Goal: Task Accomplishment & Management: Manage account settings

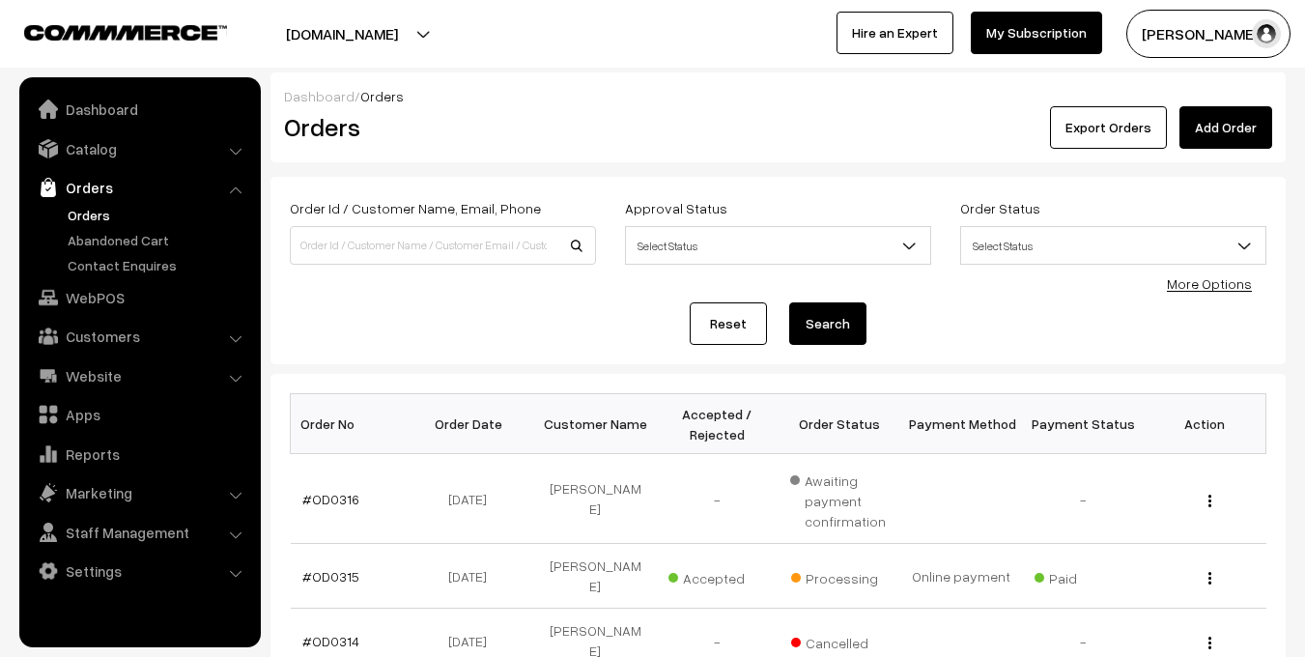
click at [1174, 28] on button "[PERSON_NAME]" at bounding box center [1208, 34] width 164 height 48
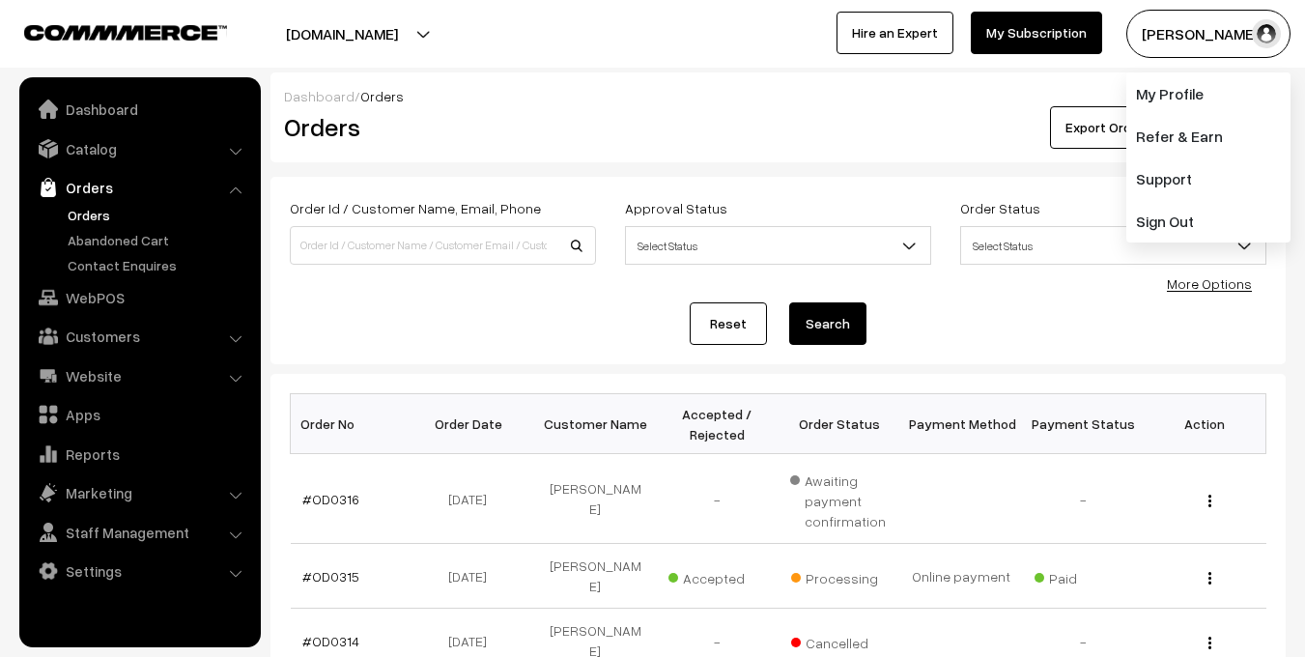
click at [1060, 86] on div "Dashboard / Orders" at bounding box center [778, 96] width 988 height 20
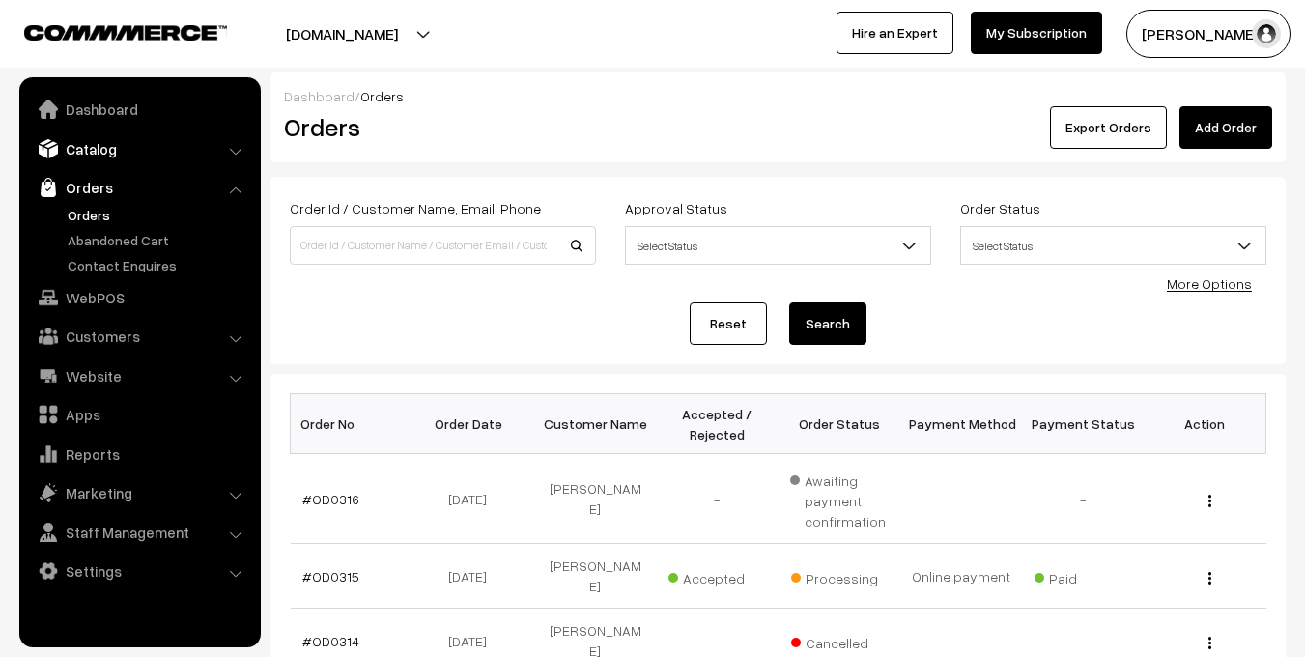
click at [101, 142] on link "Catalog" at bounding box center [139, 148] width 230 height 35
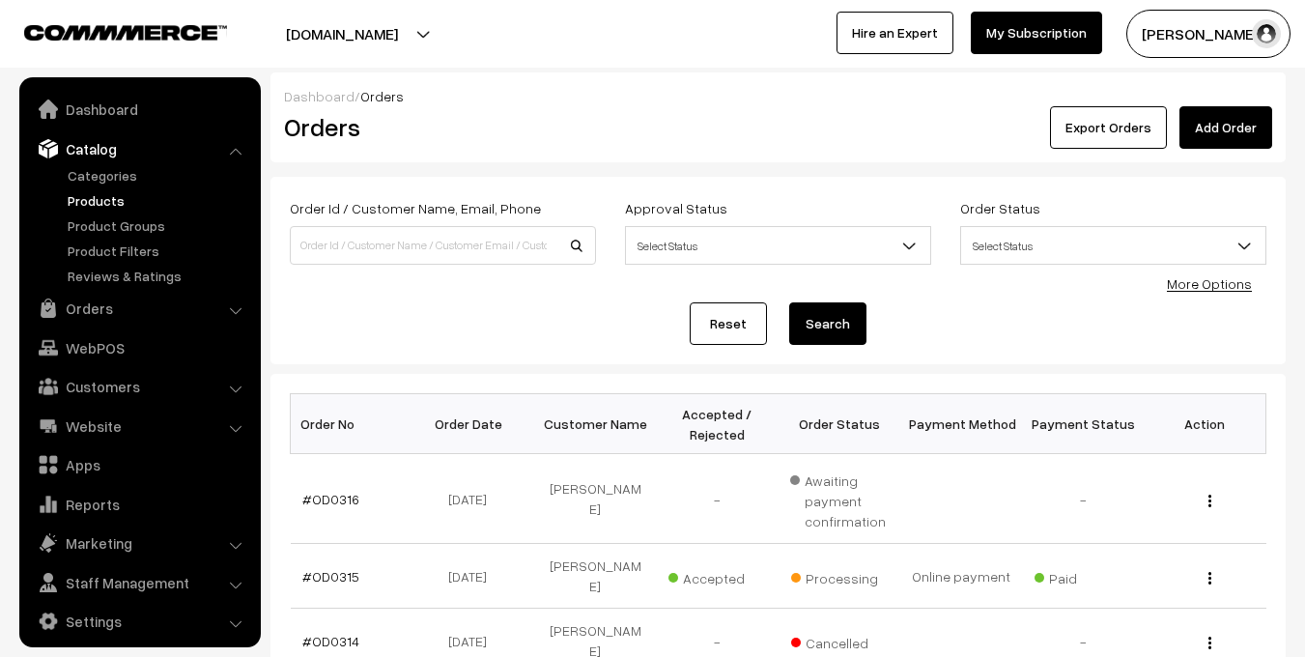
click at [89, 197] on link "Products" at bounding box center [158, 200] width 191 height 20
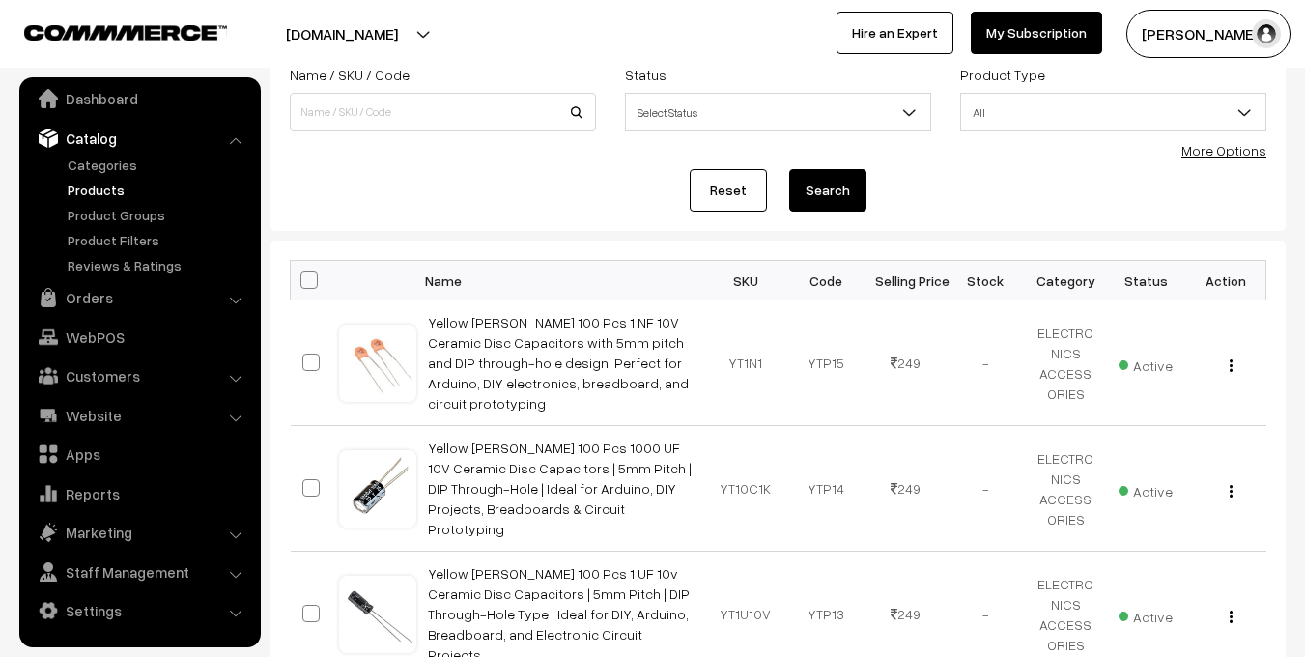
scroll to position [134, 0]
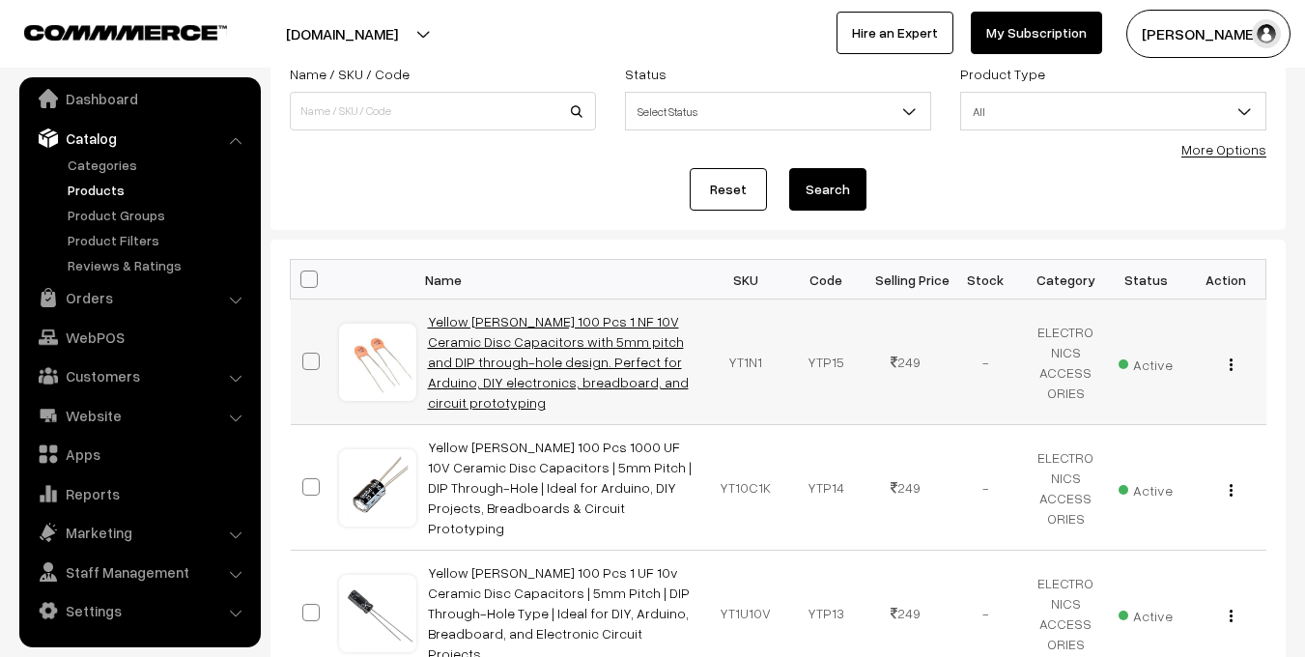
click at [582, 334] on link "Yellow [PERSON_NAME] 100 Pcs 1 NF 10V Ceramic Disc Capacitors with 5mm pitch an…" at bounding box center [558, 362] width 261 height 98
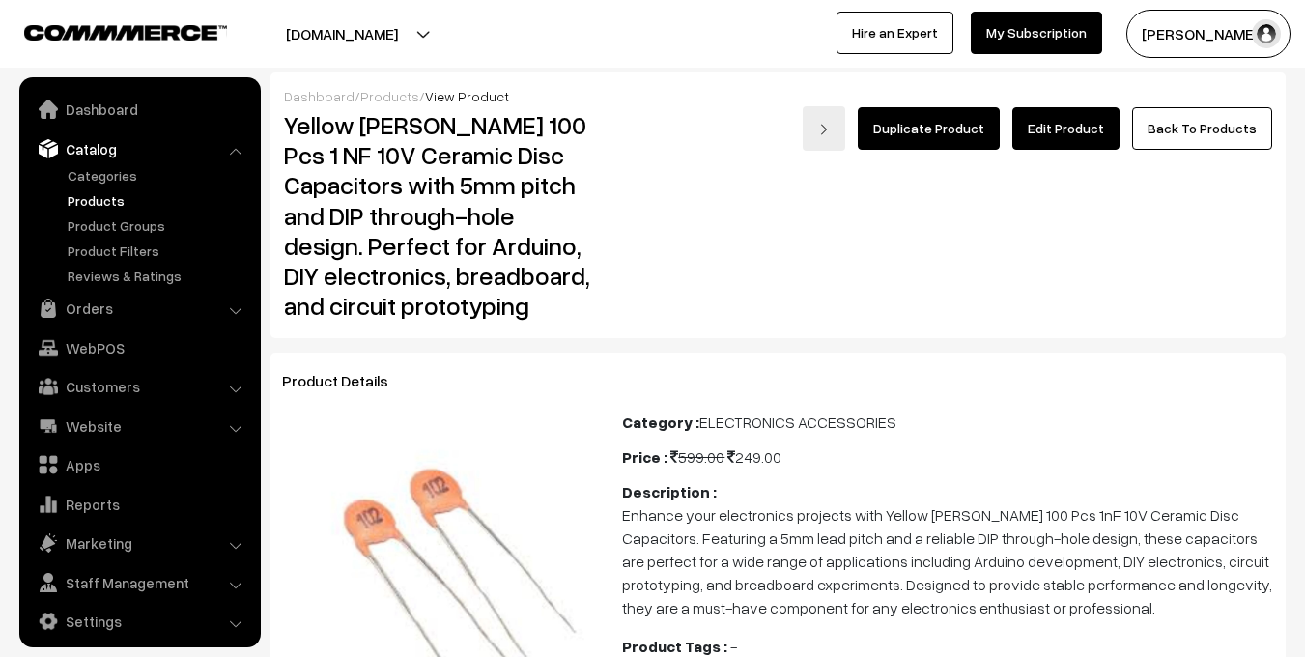
scroll to position [11, 0]
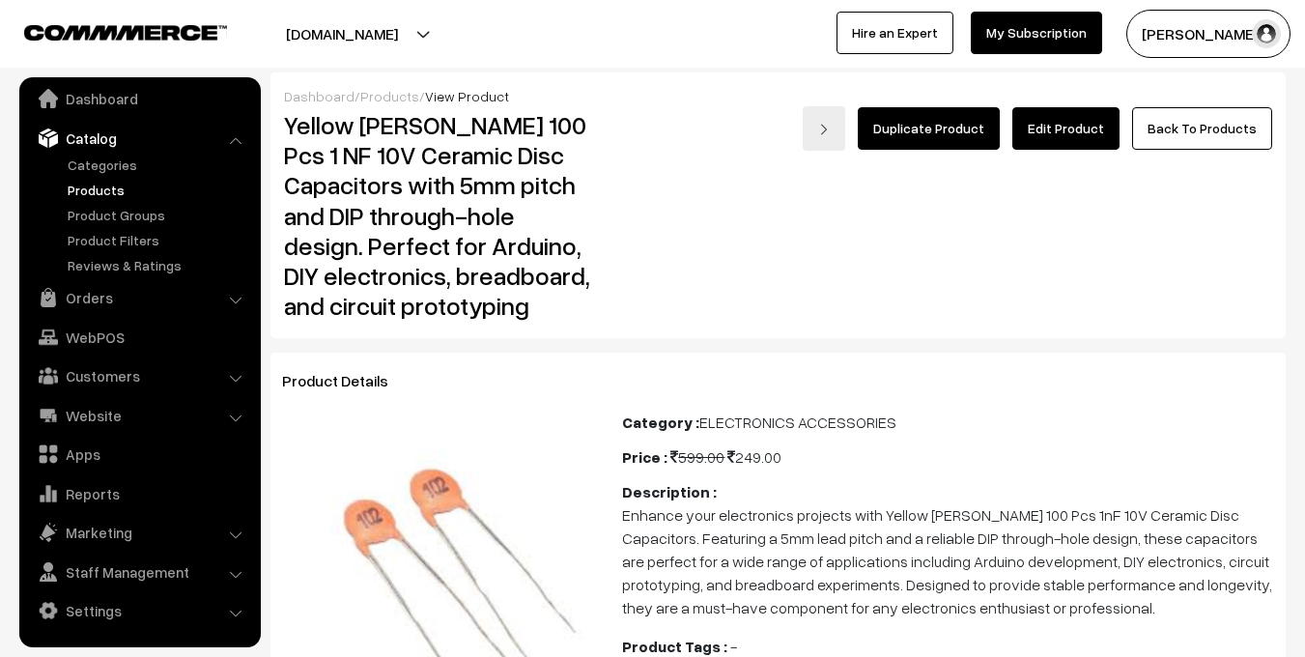
click at [1077, 131] on link "Edit Product" at bounding box center [1065, 128] width 107 height 43
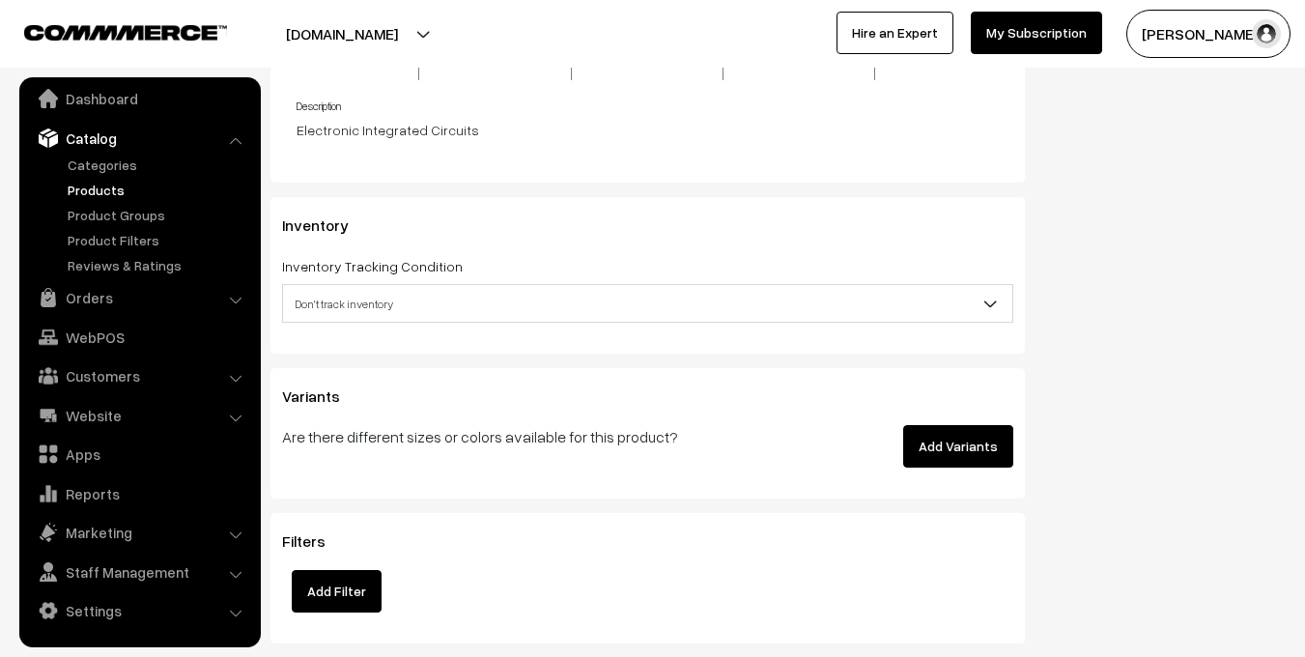
scroll to position [2230, 0]
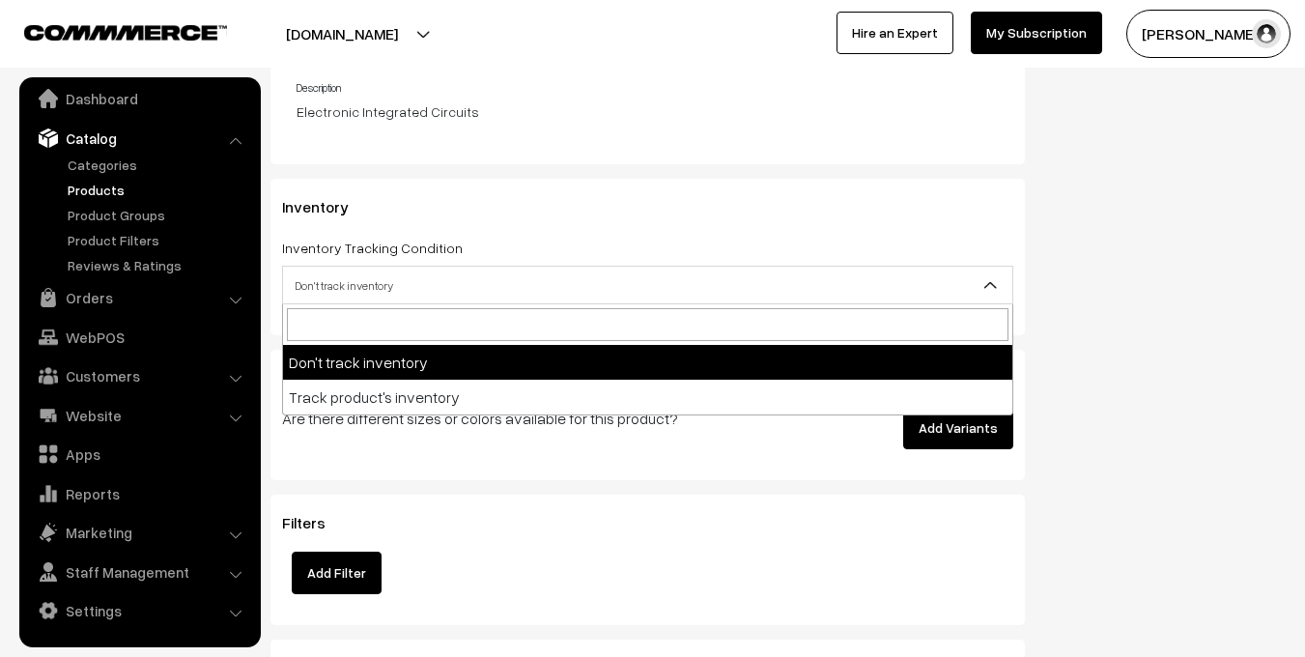
click at [818, 302] on span "Don't track inventory" at bounding box center [647, 285] width 731 height 39
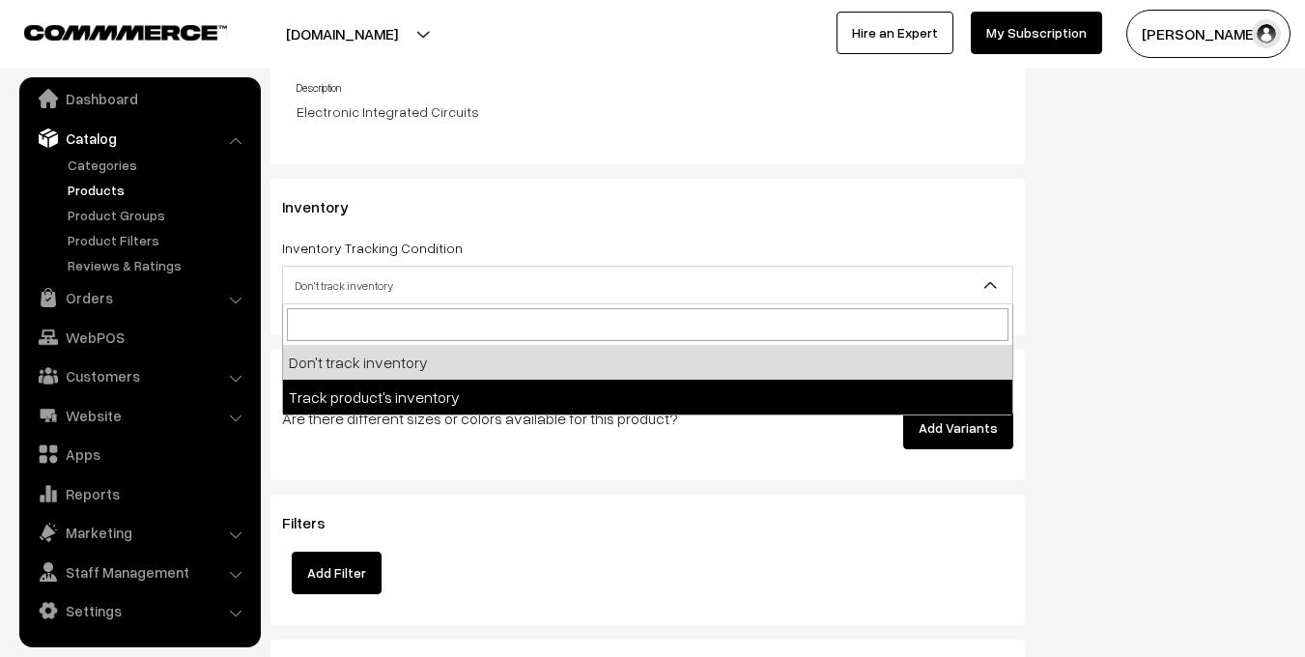
select select "2"
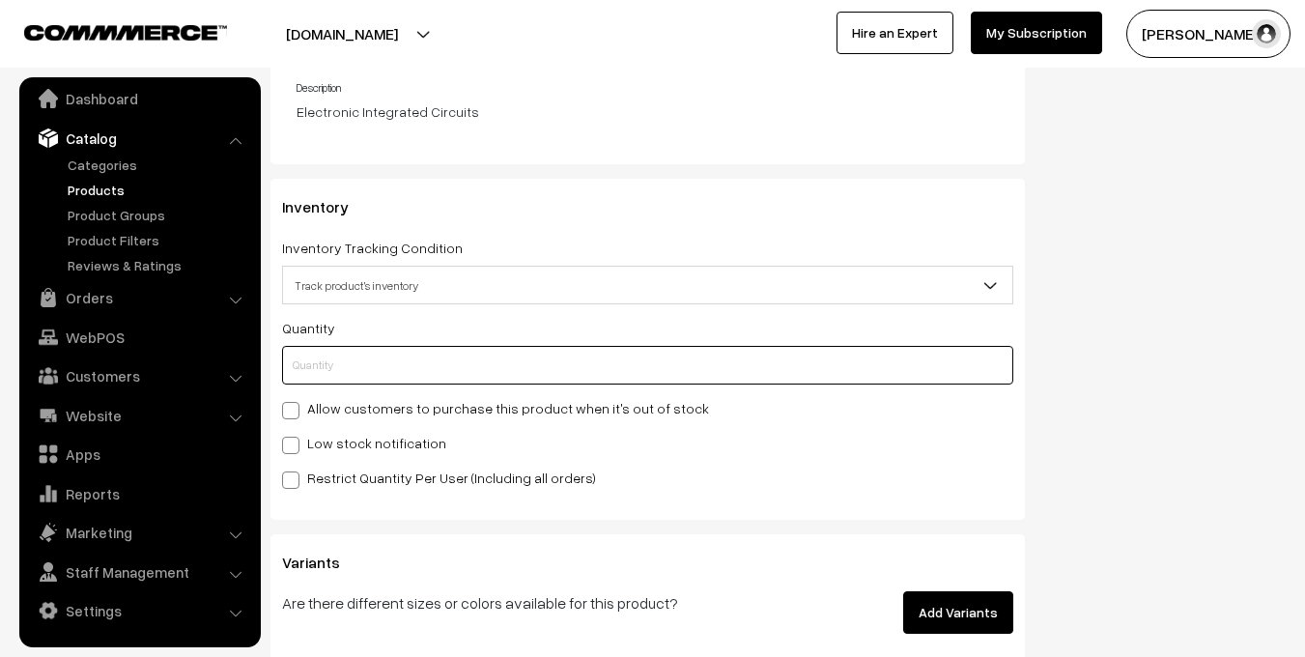
click at [379, 370] on input "text" at bounding box center [647, 365] width 731 height 39
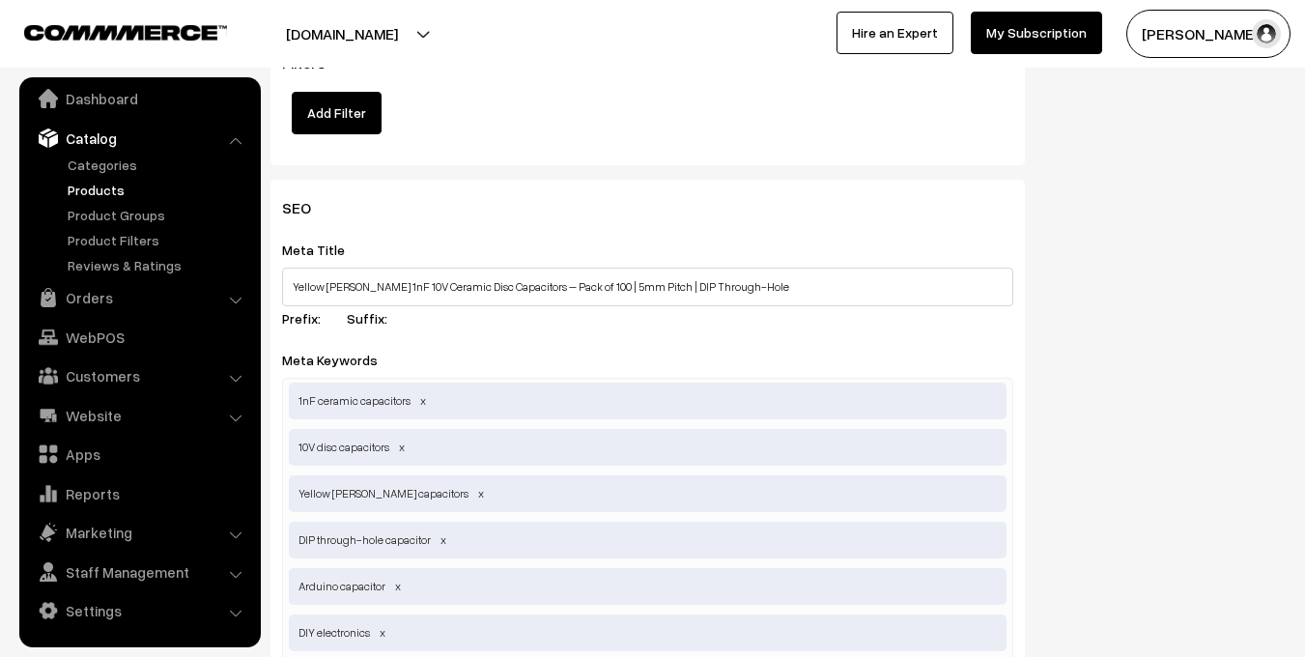
scroll to position [3685, 0]
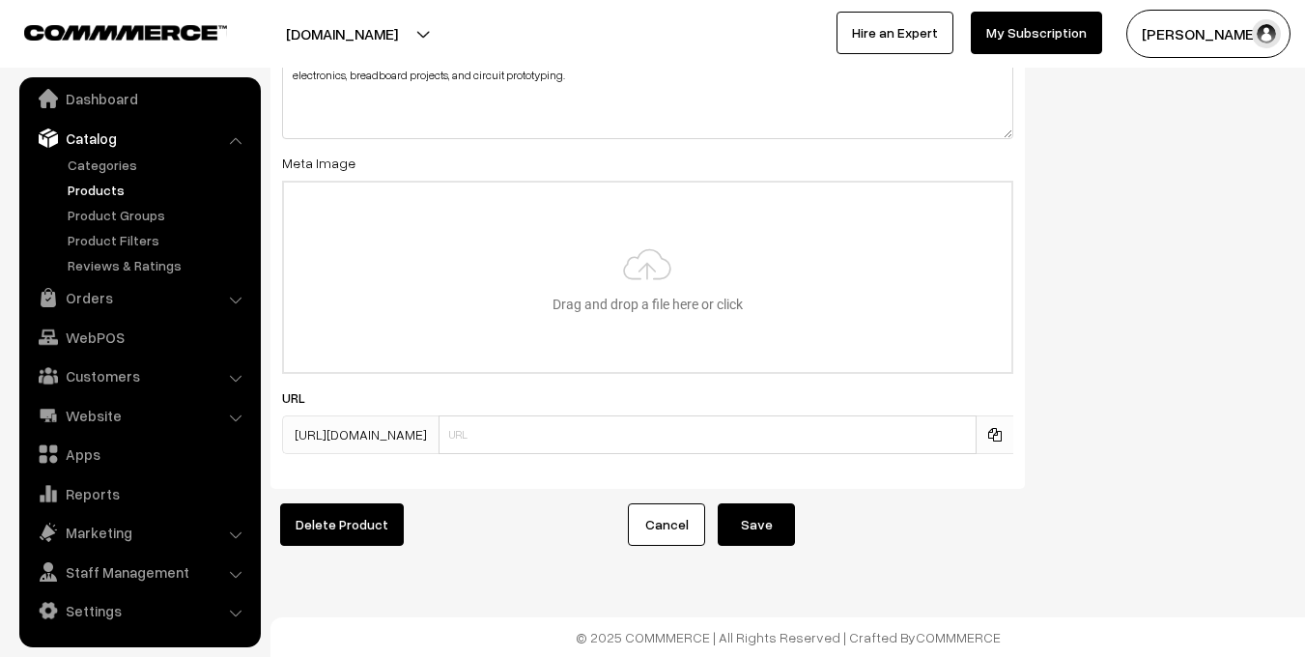
type input "0"
click at [765, 504] on button "Save" at bounding box center [756, 524] width 77 height 43
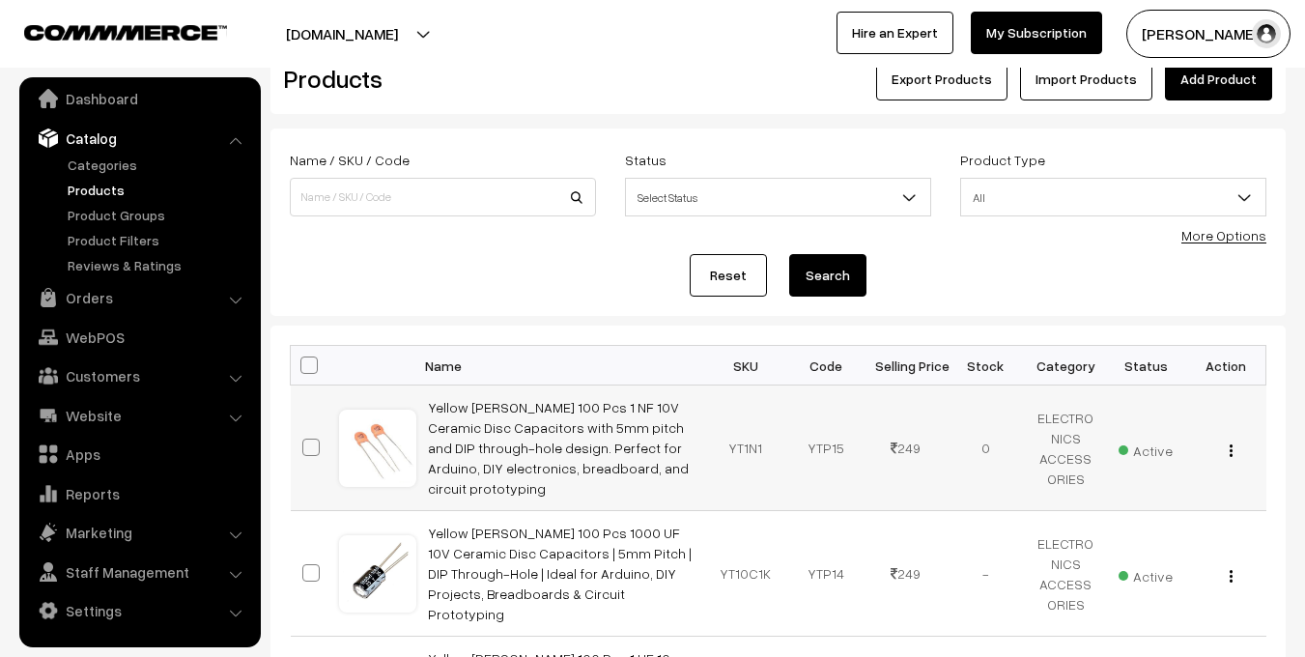
scroll to position [49, 0]
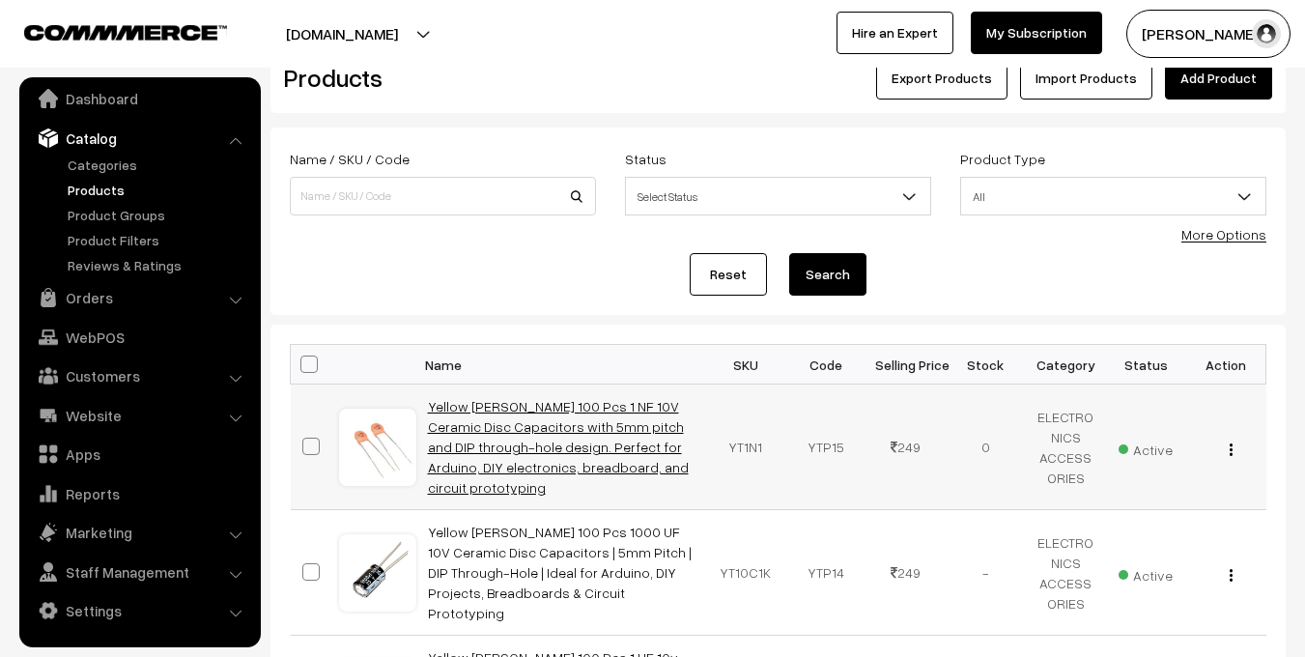
click at [631, 424] on link "Yellow [PERSON_NAME] 100 Pcs 1 NF 10V Ceramic Disc Capacitors with 5mm pitch an…" at bounding box center [558, 447] width 261 height 98
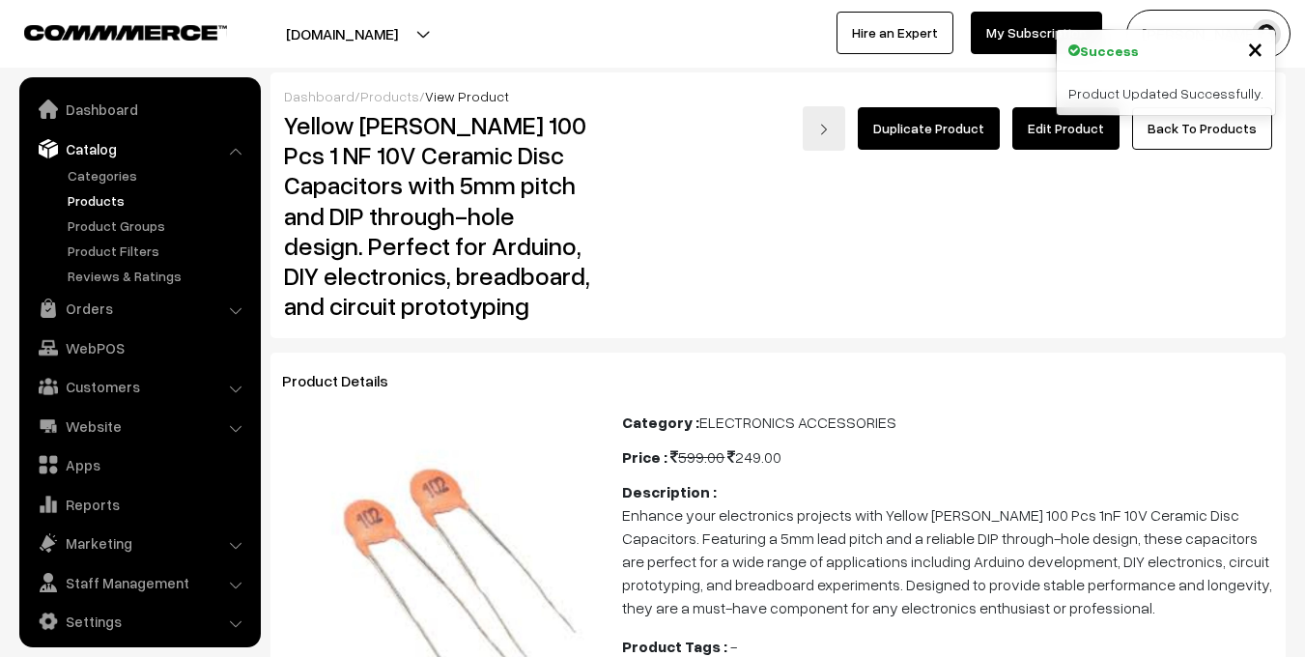
scroll to position [11, 0]
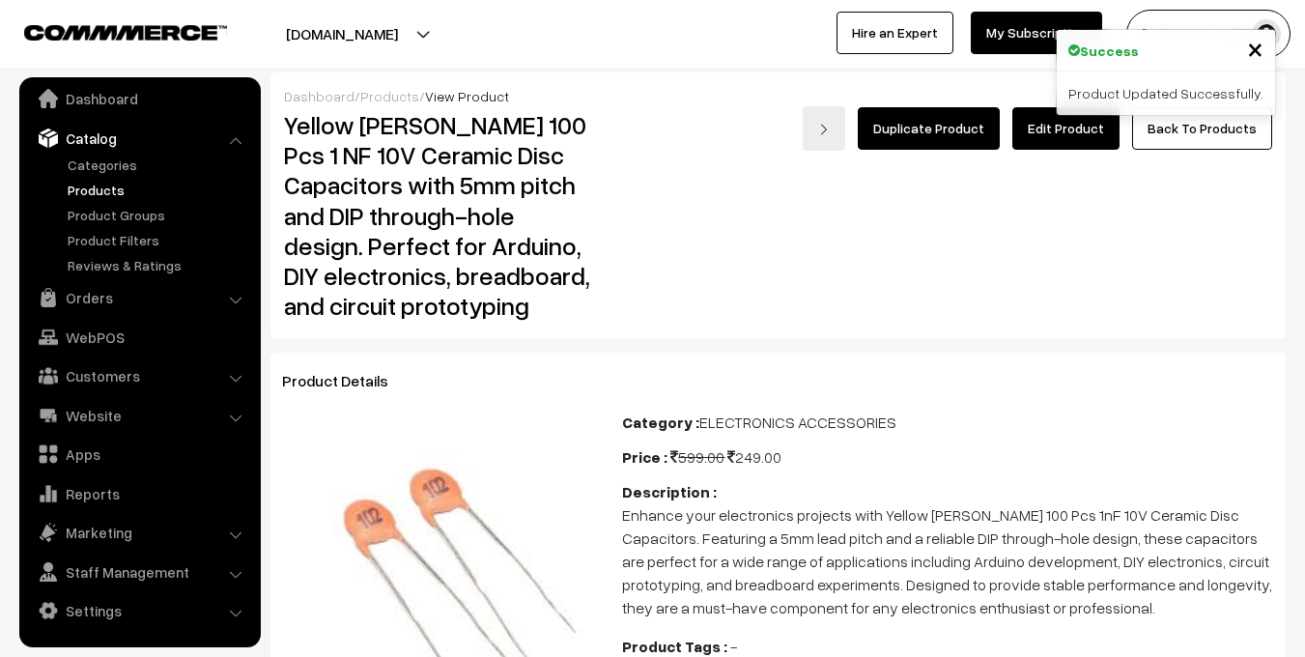
click at [284, 126] on h2 "Yellow [PERSON_NAME] 100 Pcs 1 NF 10V Ceramic Disc Capacitors with 5mm pitch an…" at bounding box center [439, 215] width 310 height 211
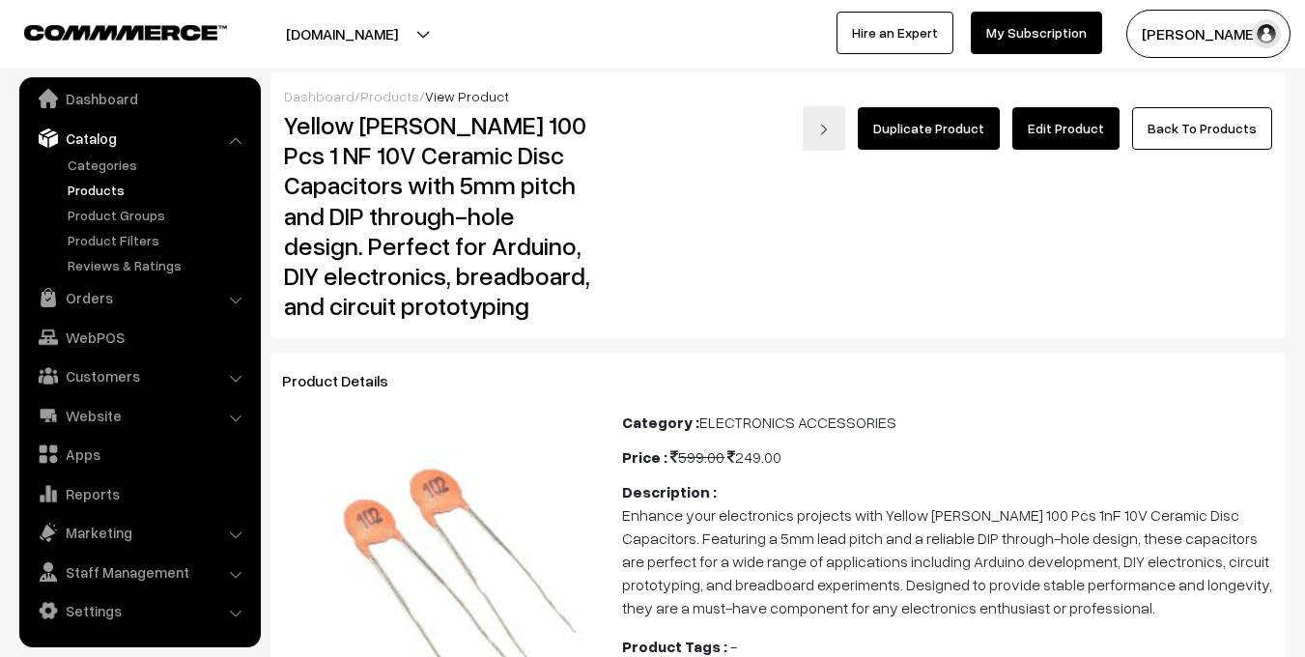
click at [86, 192] on link "Products" at bounding box center [158, 190] width 191 height 20
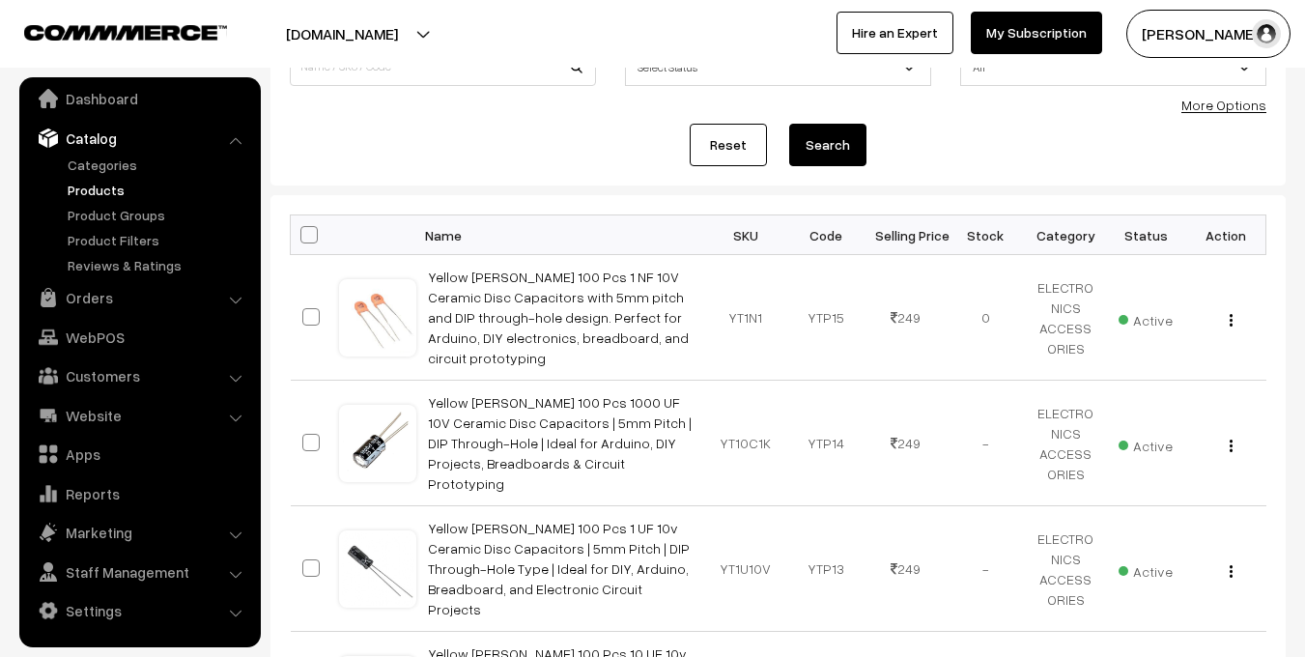
scroll to position [181, 0]
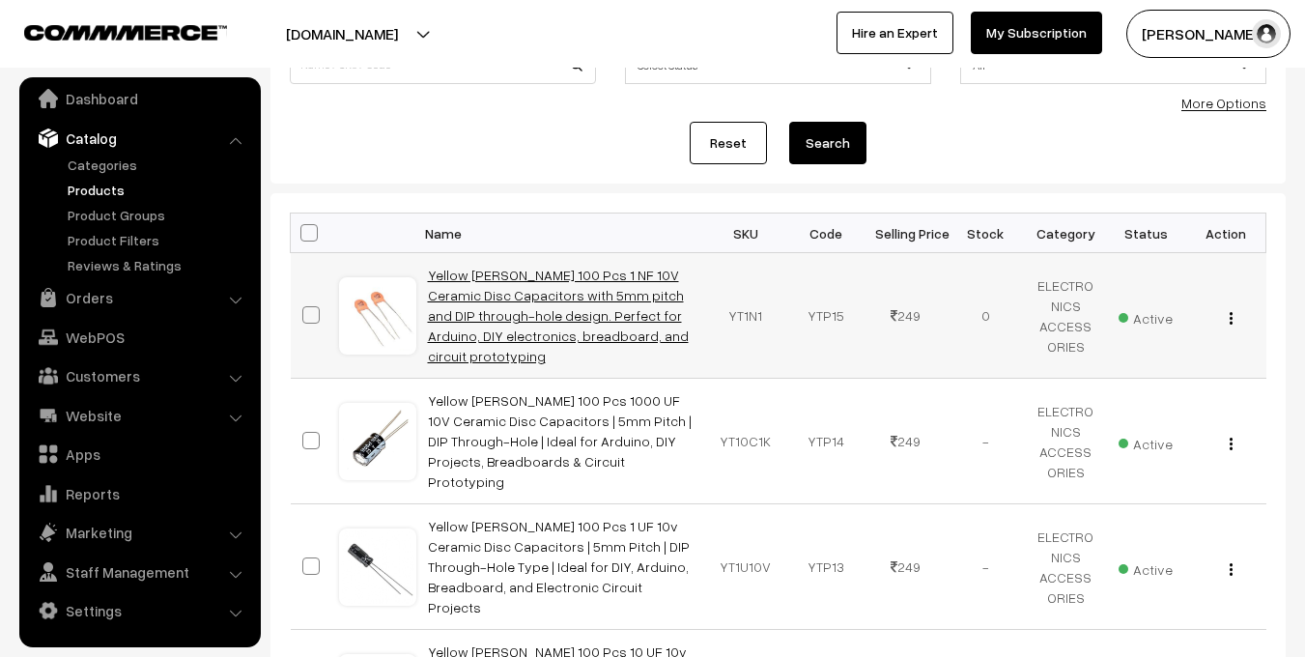
click at [554, 295] on link "Yellow [PERSON_NAME] 100 Pcs 1 NF 10V Ceramic Disc Capacitors with 5mm pitch an…" at bounding box center [558, 316] width 261 height 98
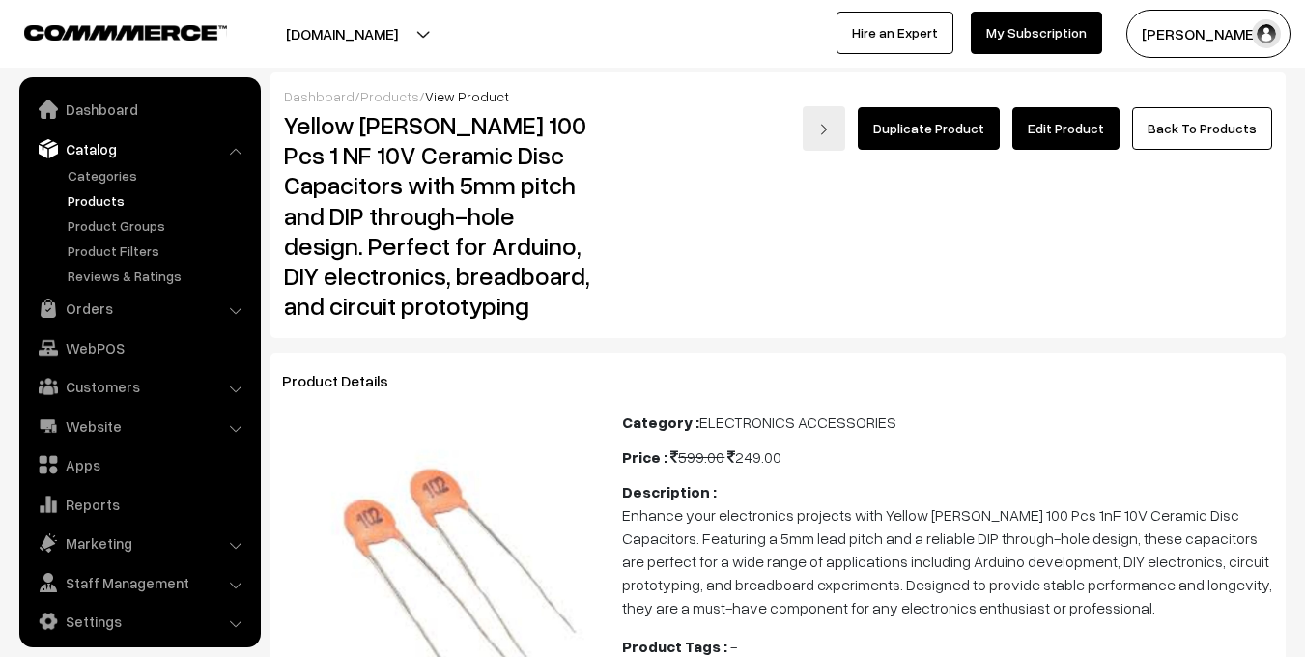
scroll to position [11, 0]
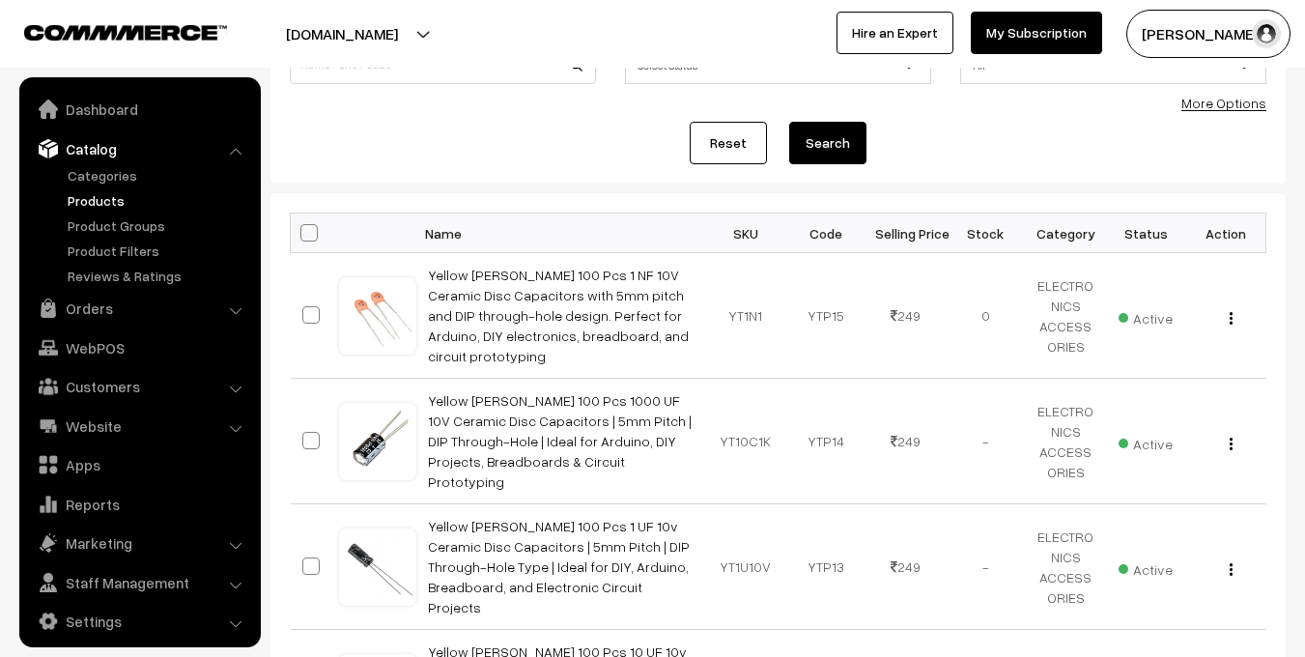
scroll to position [11, 0]
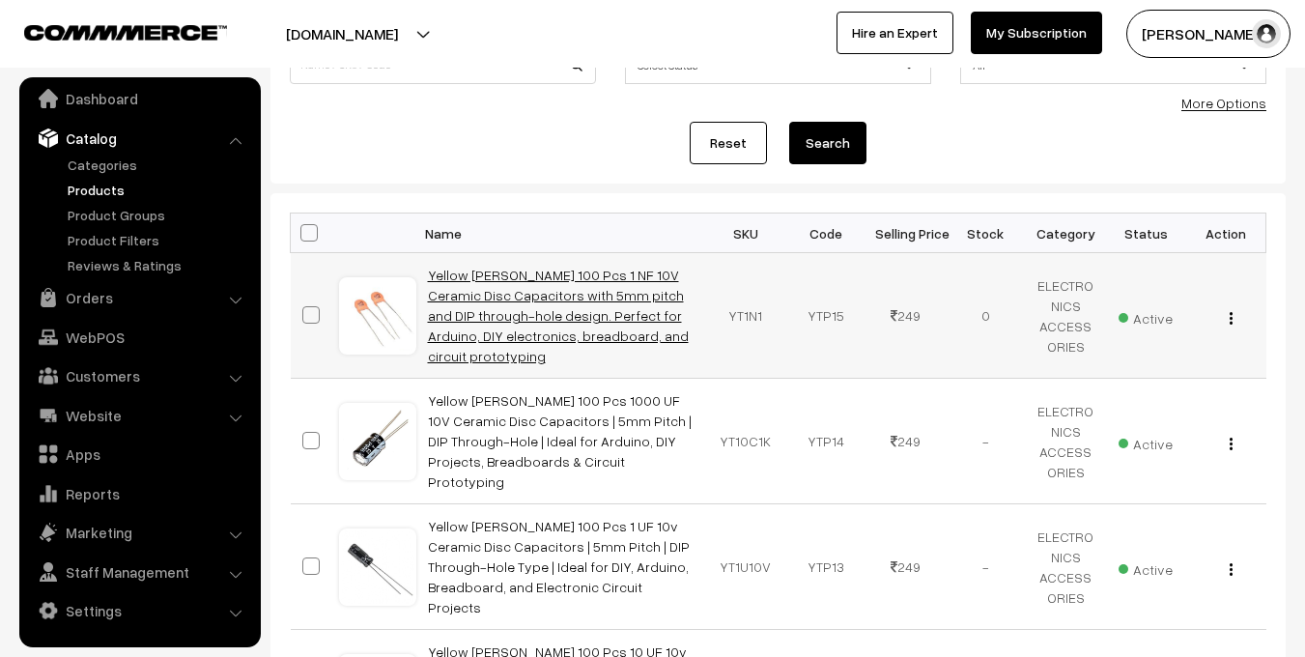
click at [521, 279] on link "Yellow [PERSON_NAME] 100 Pcs 1 NF 10V Ceramic Disc Capacitors with 5mm pitch an…" at bounding box center [558, 316] width 261 height 98
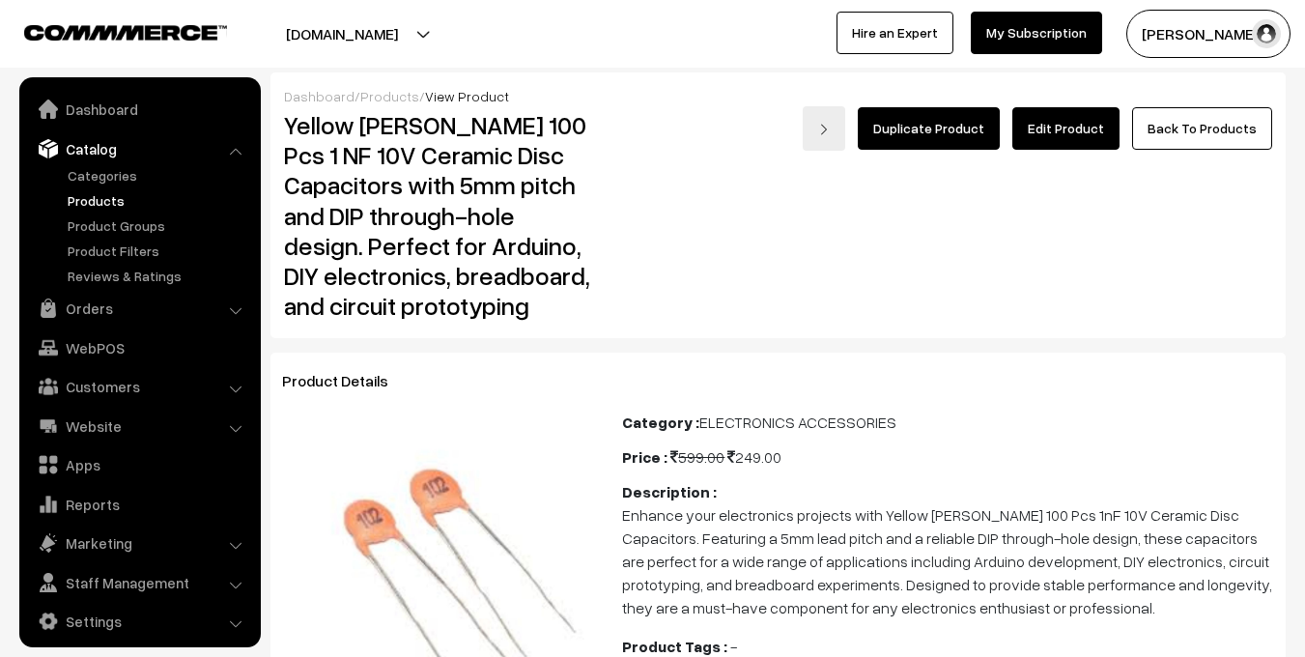
scroll to position [11, 0]
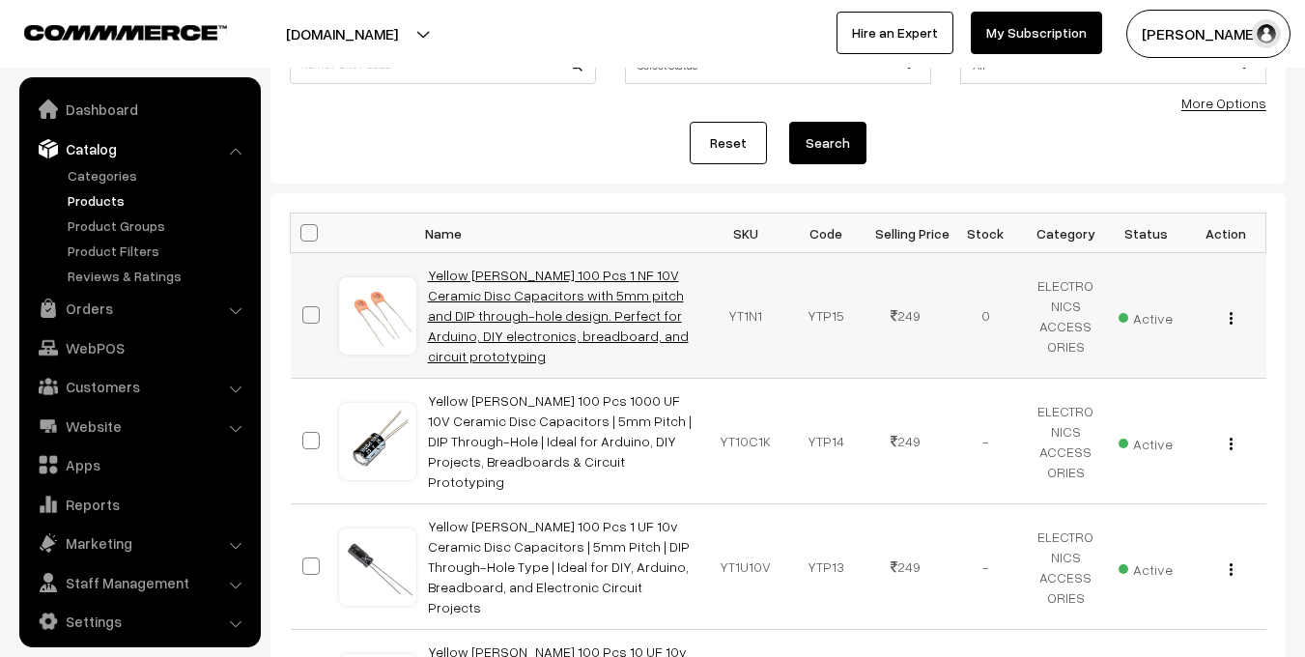
scroll to position [11, 0]
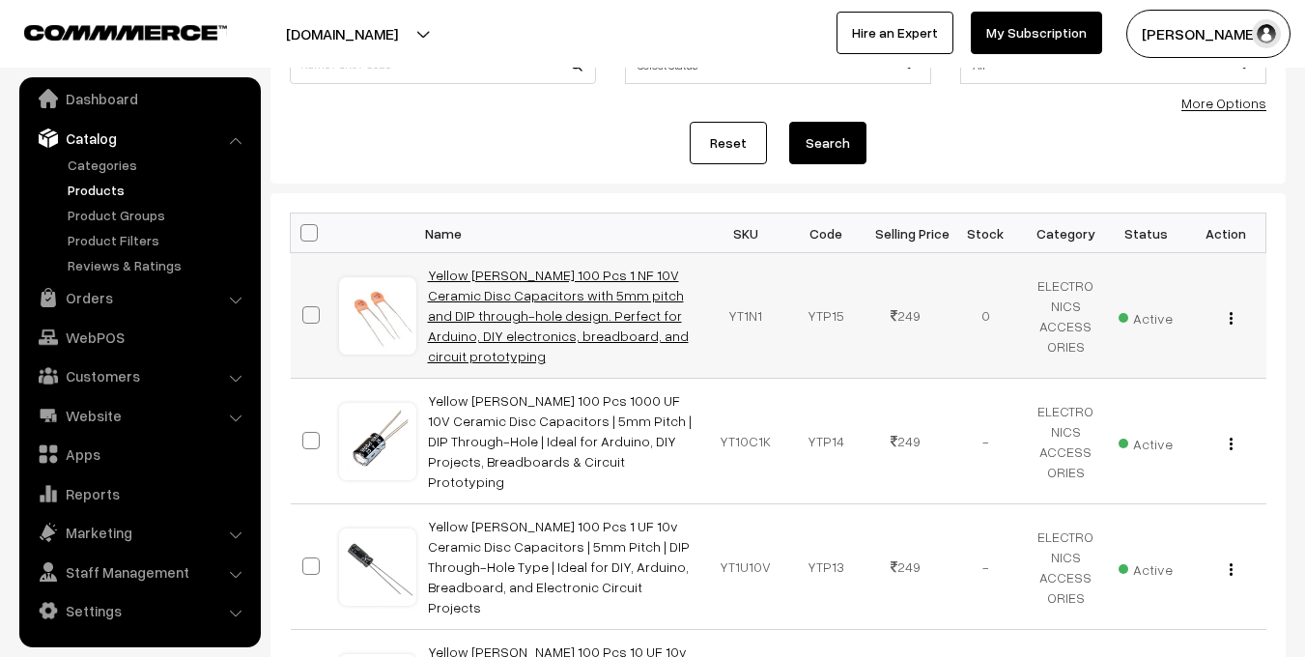
click at [509, 296] on link "Yellow Tommy 100 Pcs 1 NF 10V Ceramic Disc Capacitors with 5mm pitch and DIP th…" at bounding box center [558, 316] width 261 height 98
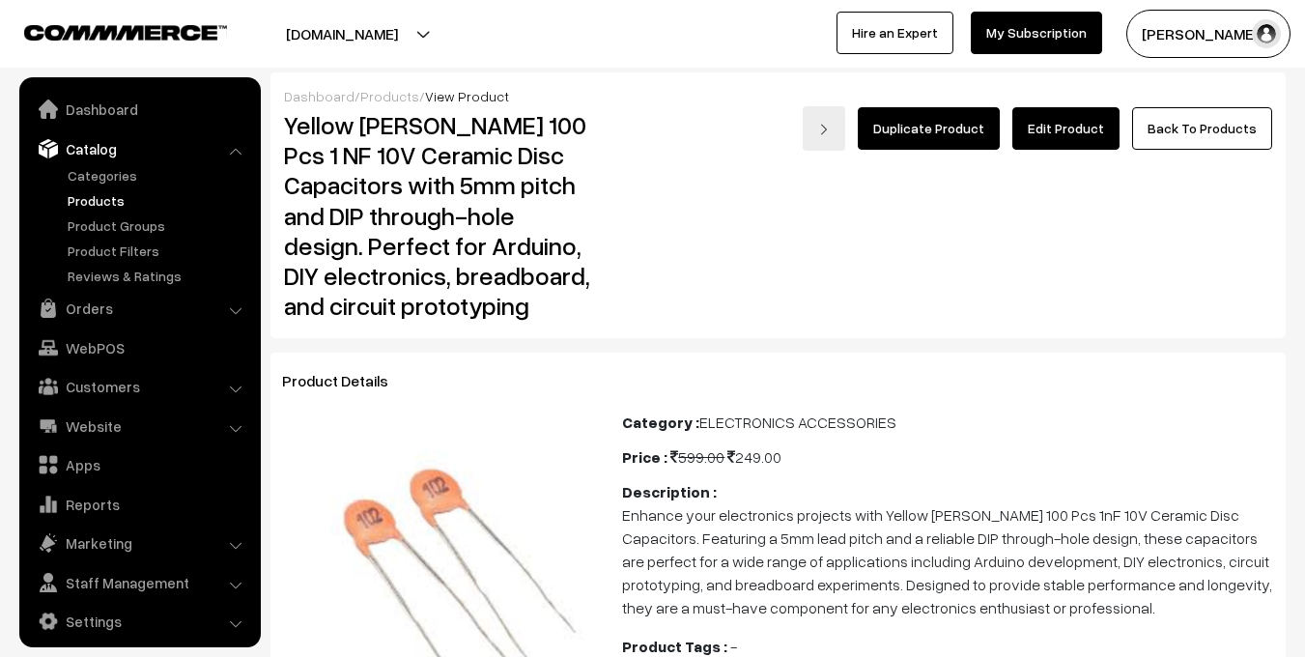
scroll to position [11, 0]
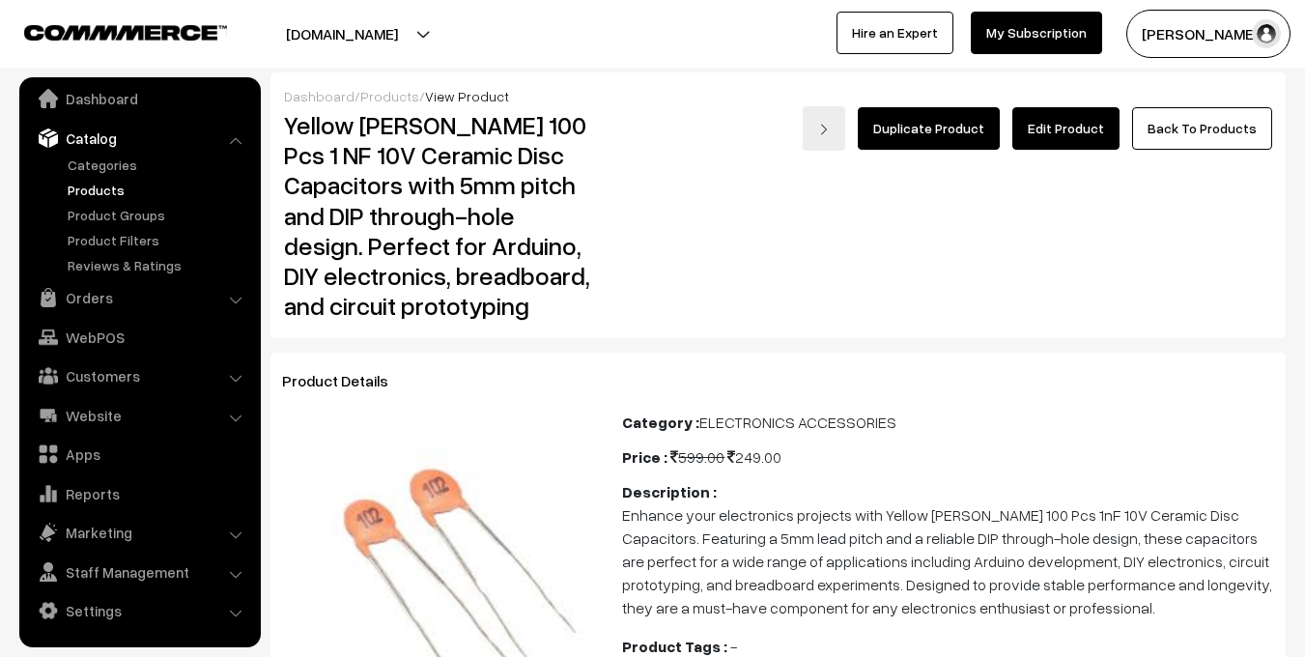
click at [1091, 130] on link "Edit Product" at bounding box center [1065, 128] width 107 height 43
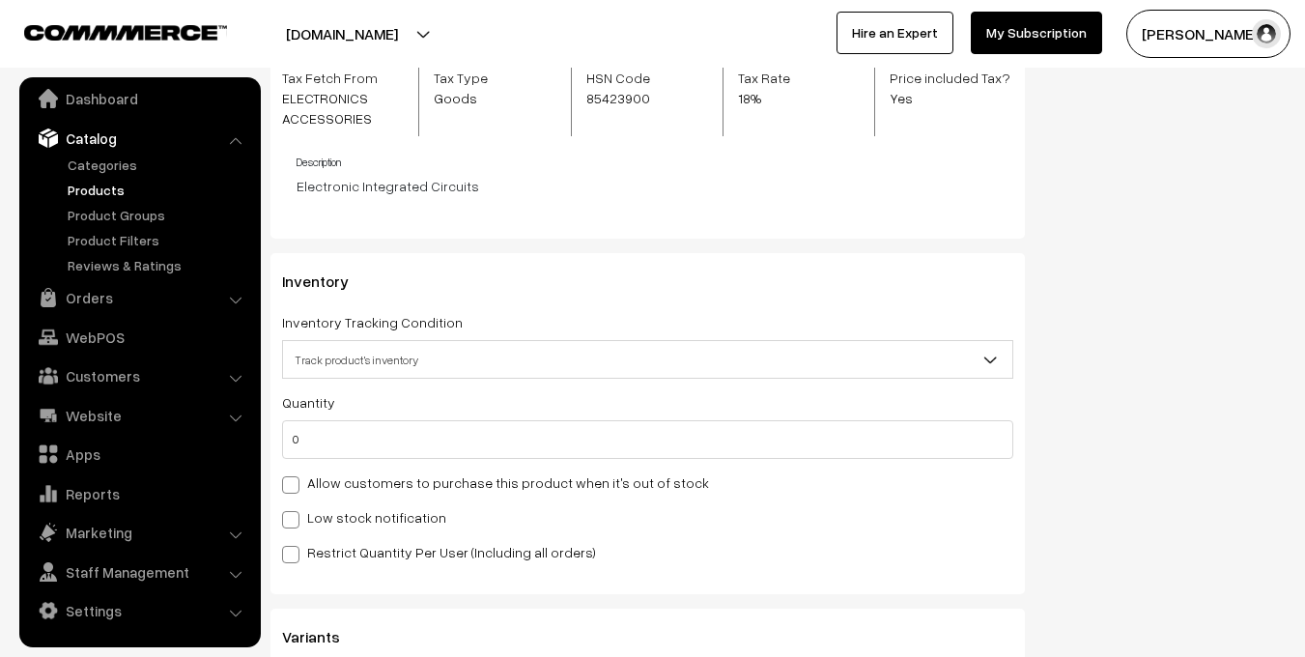
scroll to position [2156, 0]
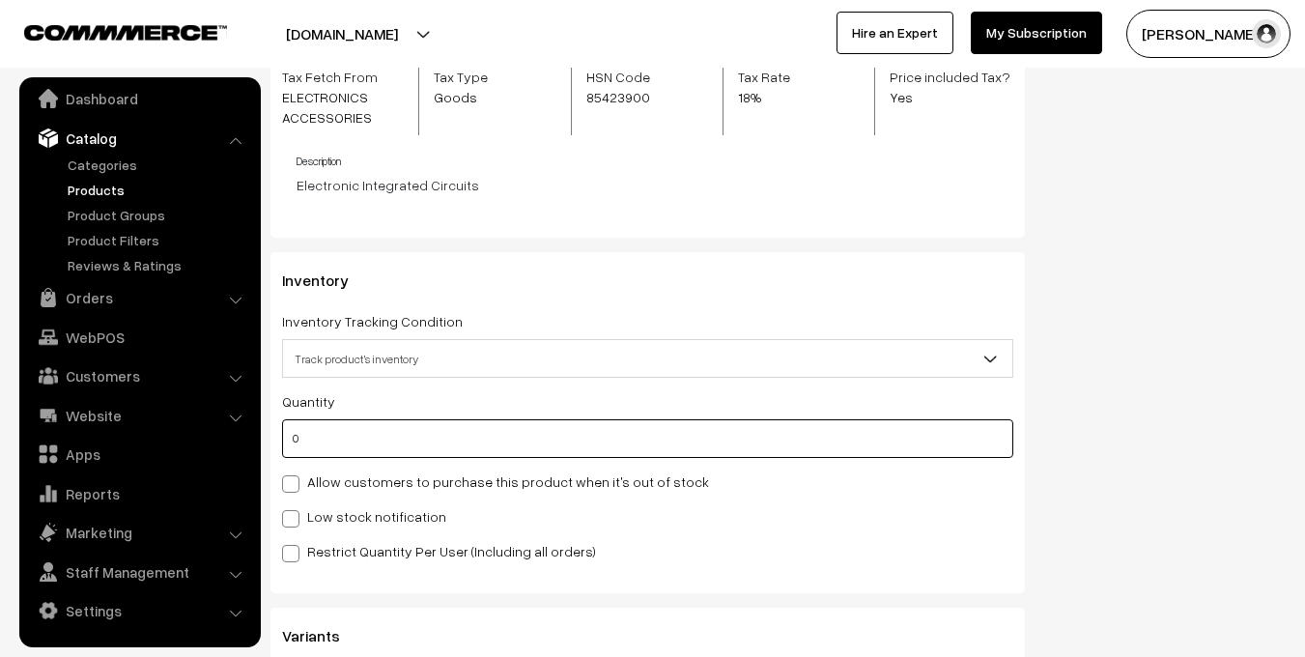
click at [366, 439] on input "0" at bounding box center [647, 438] width 731 height 39
type input "5"
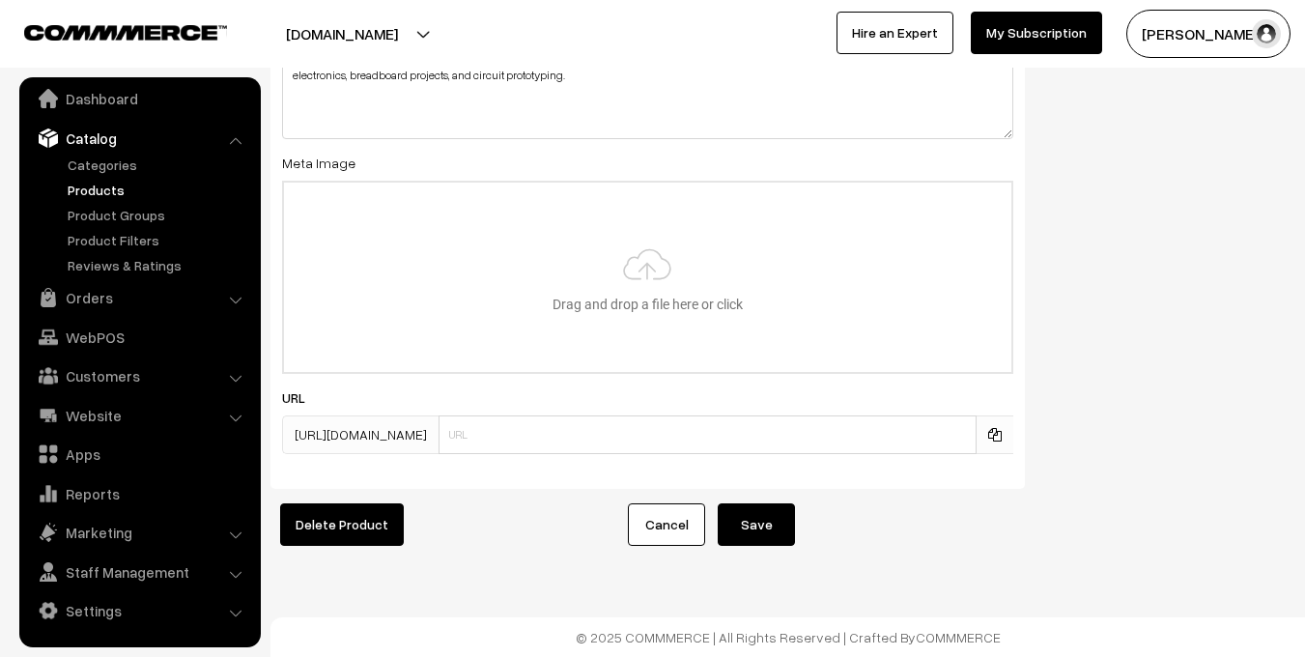
type input "5"
click at [766, 517] on button "Save" at bounding box center [756, 524] width 77 height 43
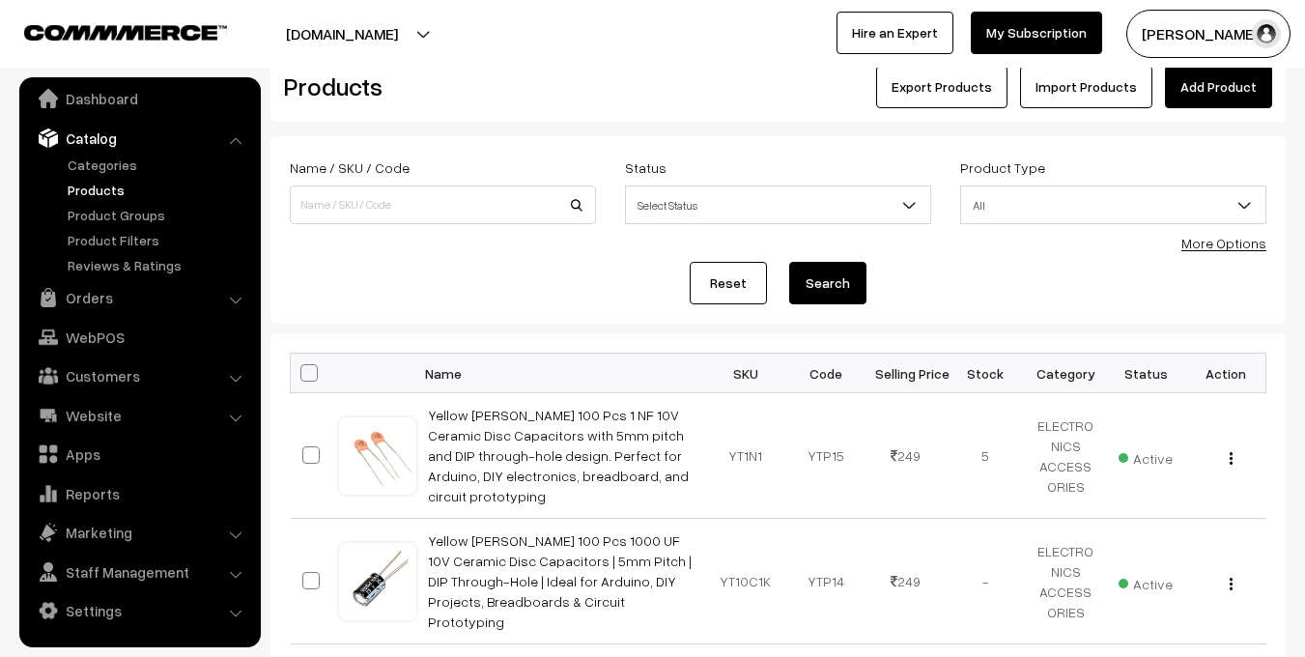
scroll to position [57, 0]
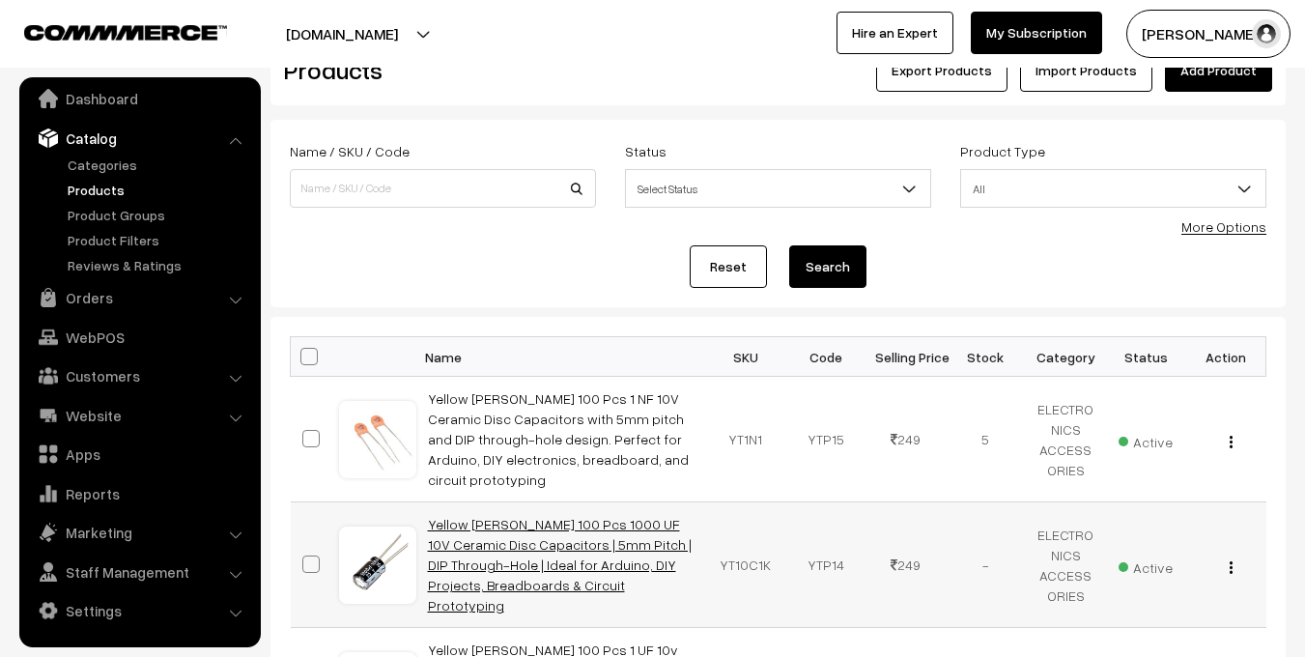
click at [520, 516] on link "Yellow Tommy 100 Pcs 1000 UF 10V Ceramic Disc Capacitors | 5mm Pitch | DIP Thro…" at bounding box center [560, 565] width 264 height 98
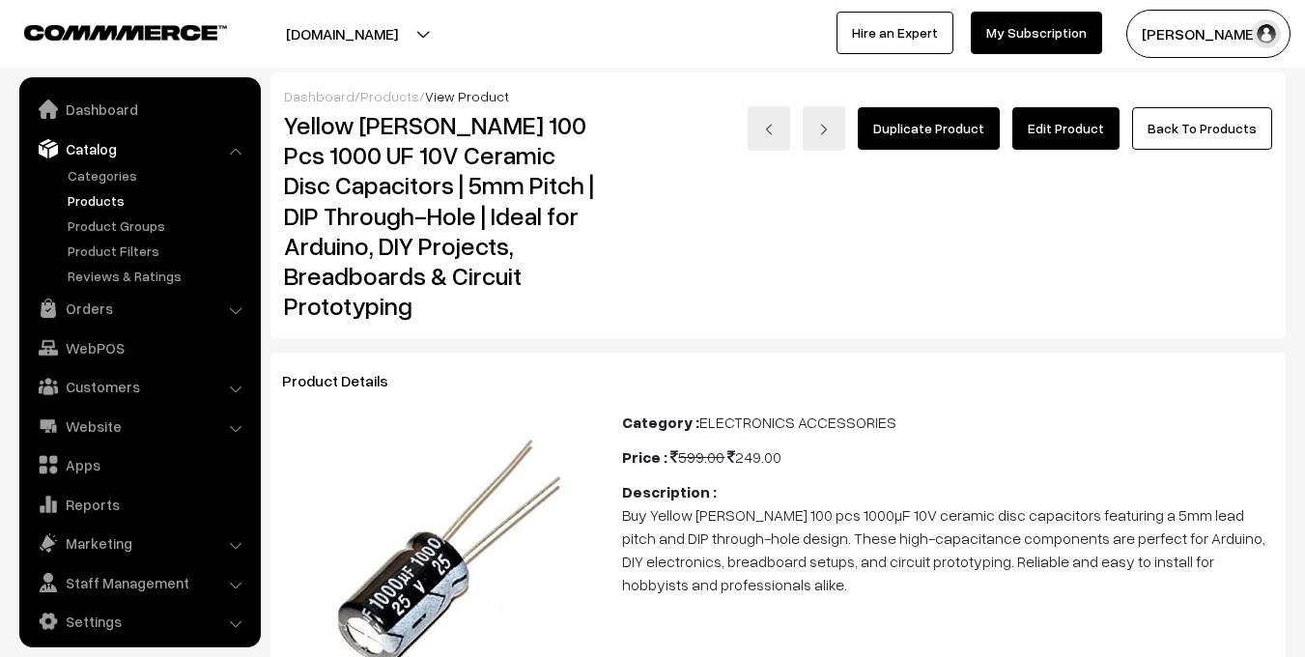
scroll to position [11, 0]
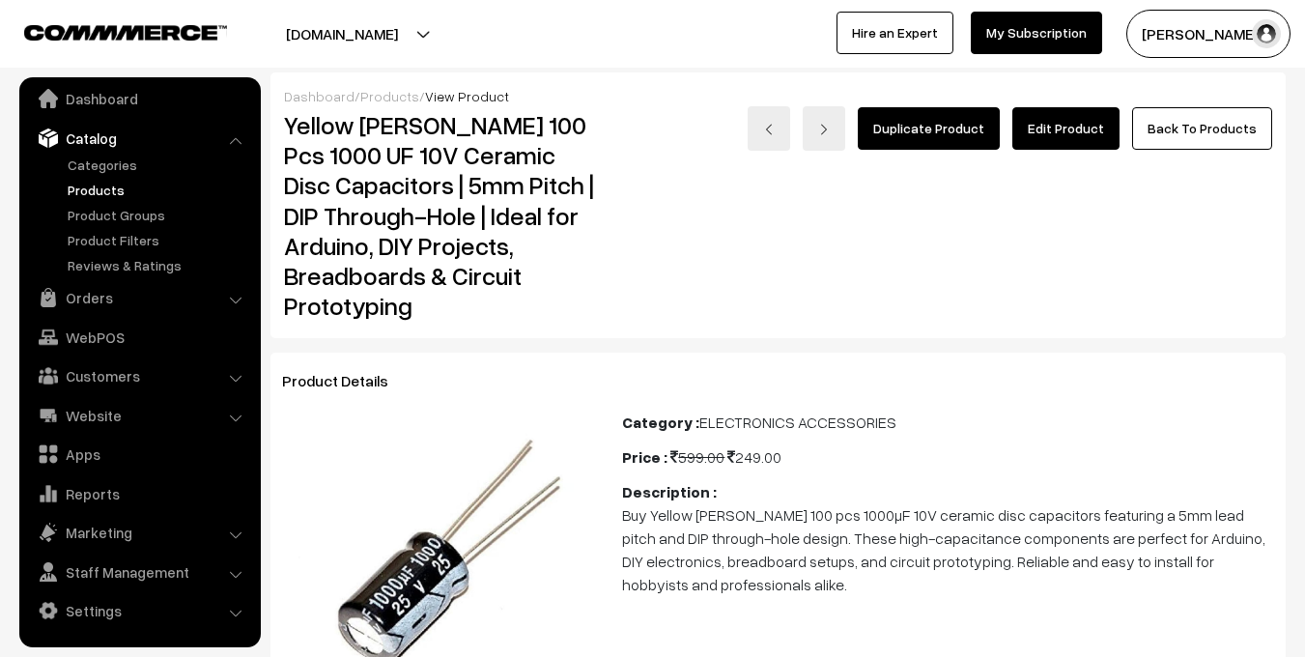
click at [101, 142] on link "Catalog" at bounding box center [139, 138] width 230 height 35
click at [112, 107] on link "Dashboard" at bounding box center [139, 98] width 230 height 35
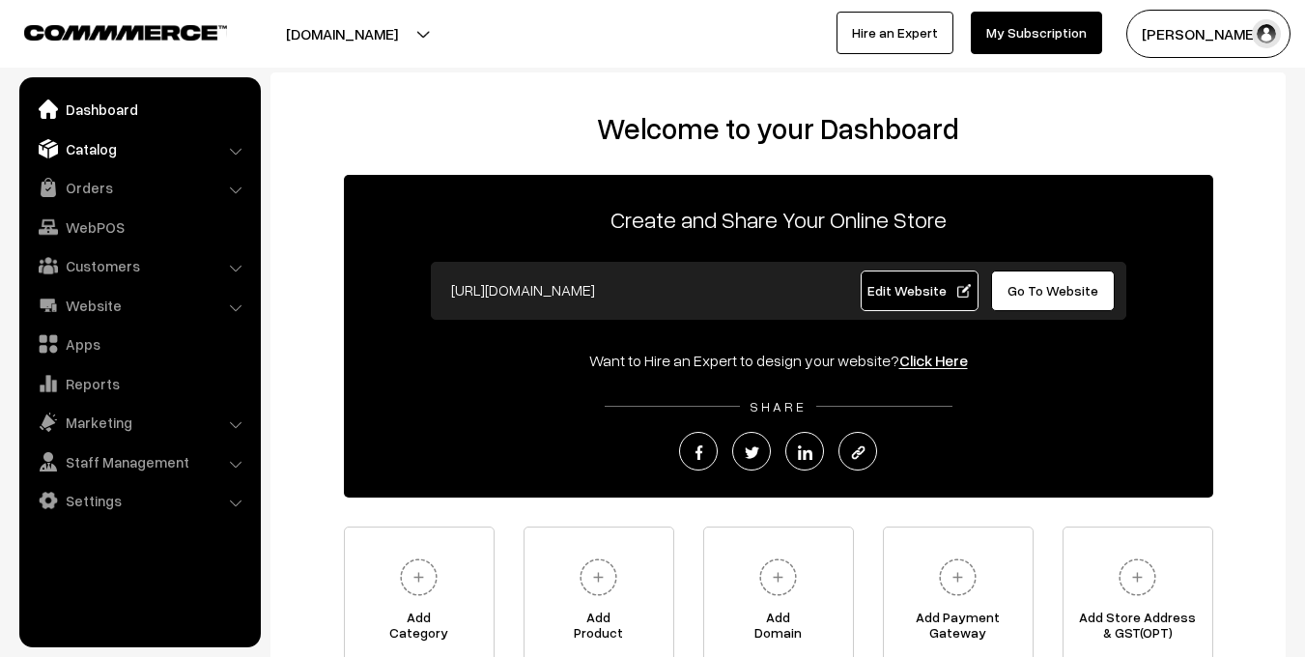
click at [80, 150] on link "Catalog" at bounding box center [139, 148] width 230 height 35
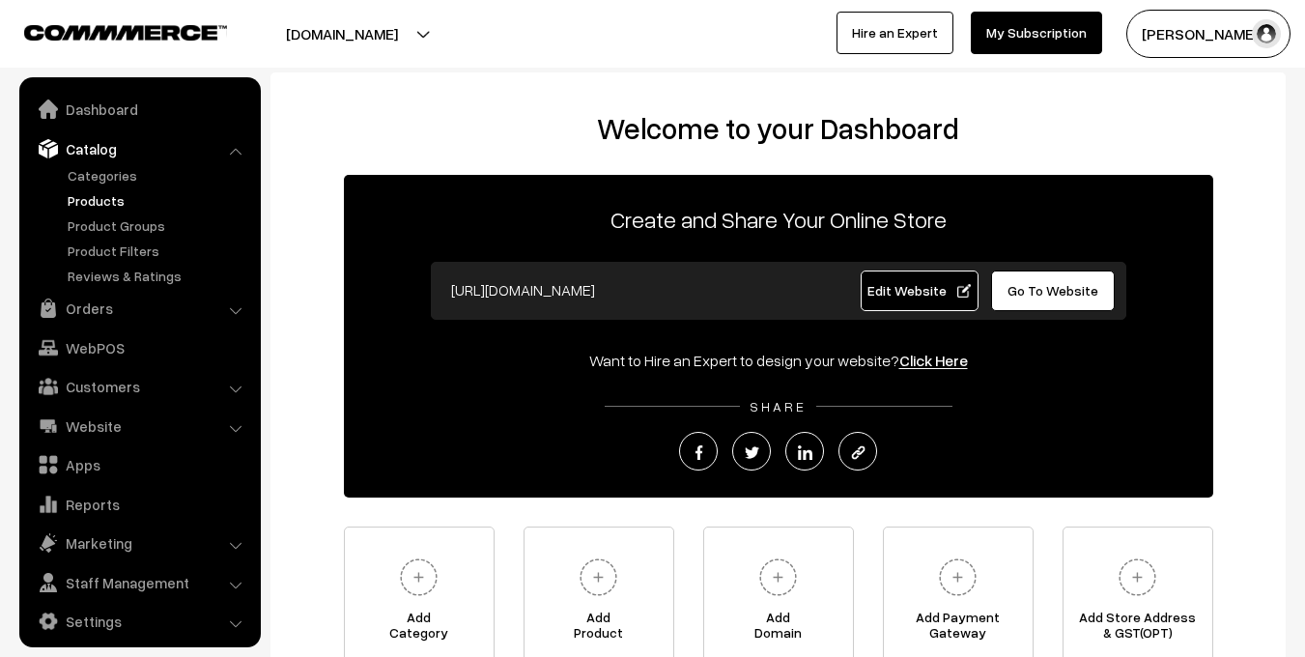
click at [101, 203] on link "Products" at bounding box center [158, 200] width 191 height 20
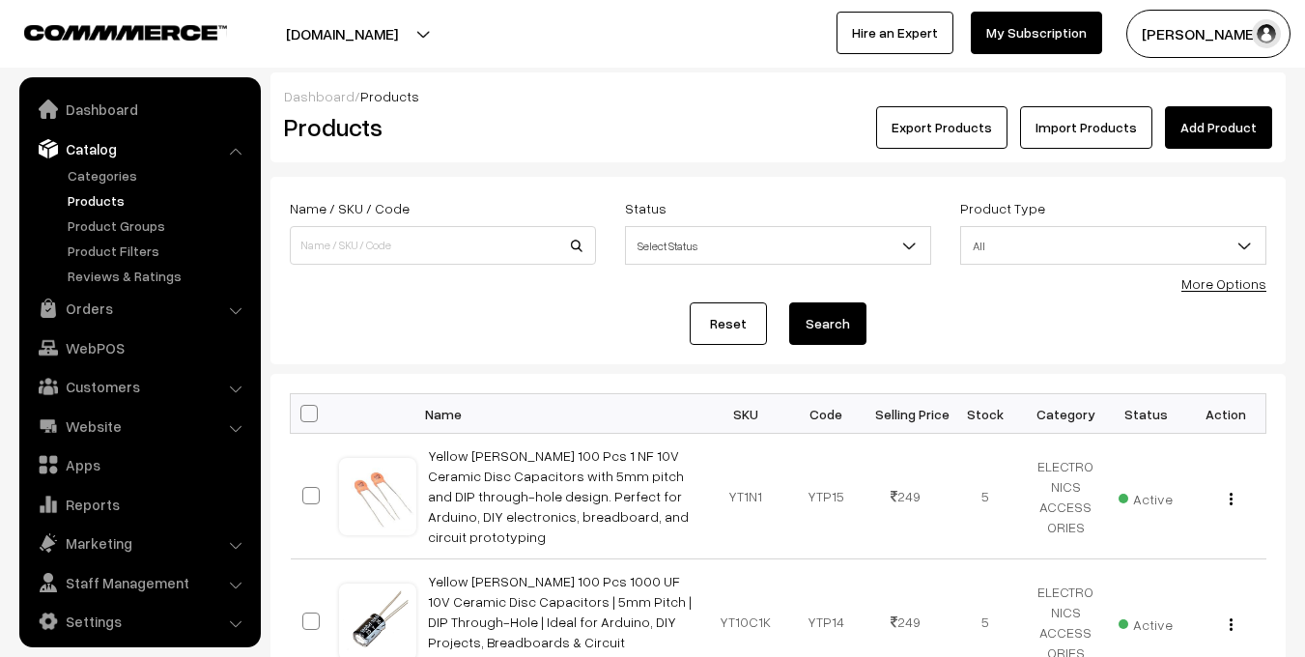
scroll to position [11, 0]
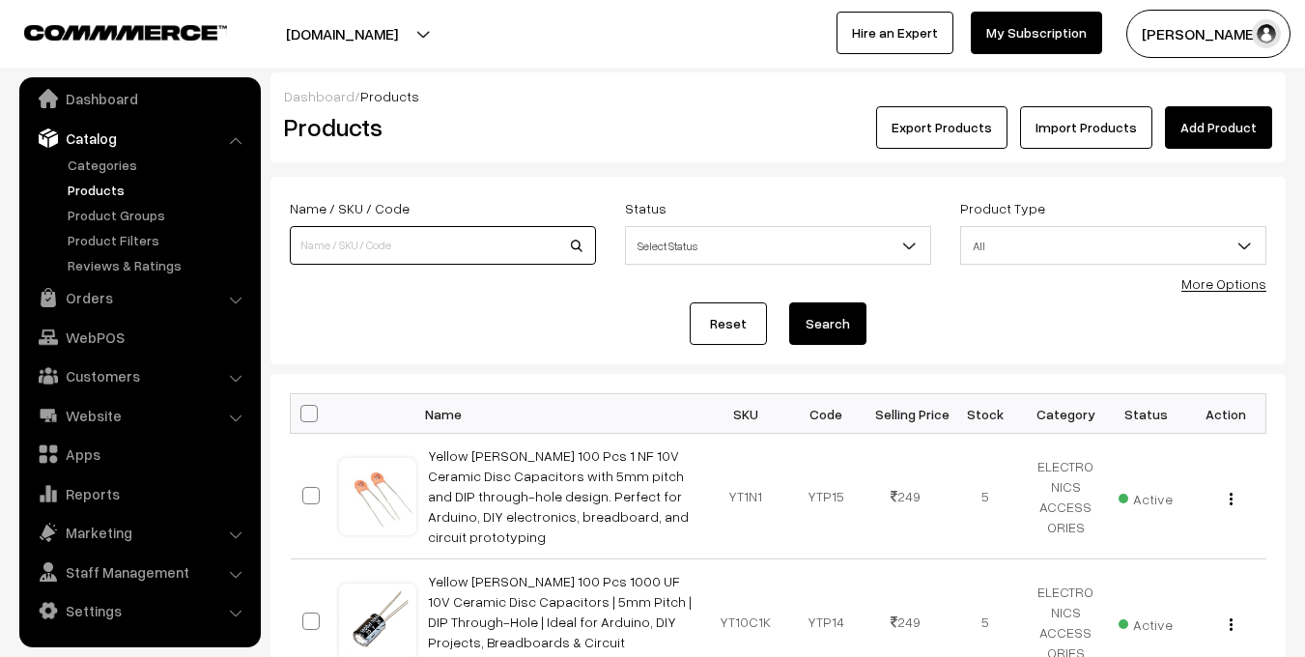
click at [379, 243] on input at bounding box center [443, 245] width 306 height 39
click at [580, 248] on input "SWM" at bounding box center [443, 245] width 306 height 39
click at [578, 244] on input "SWM" at bounding box center [443, 245] width 306 height 39
type input "SWM"
click at [809, 326] on button "Search" at bounding box center [827, 323] width 77 height 43
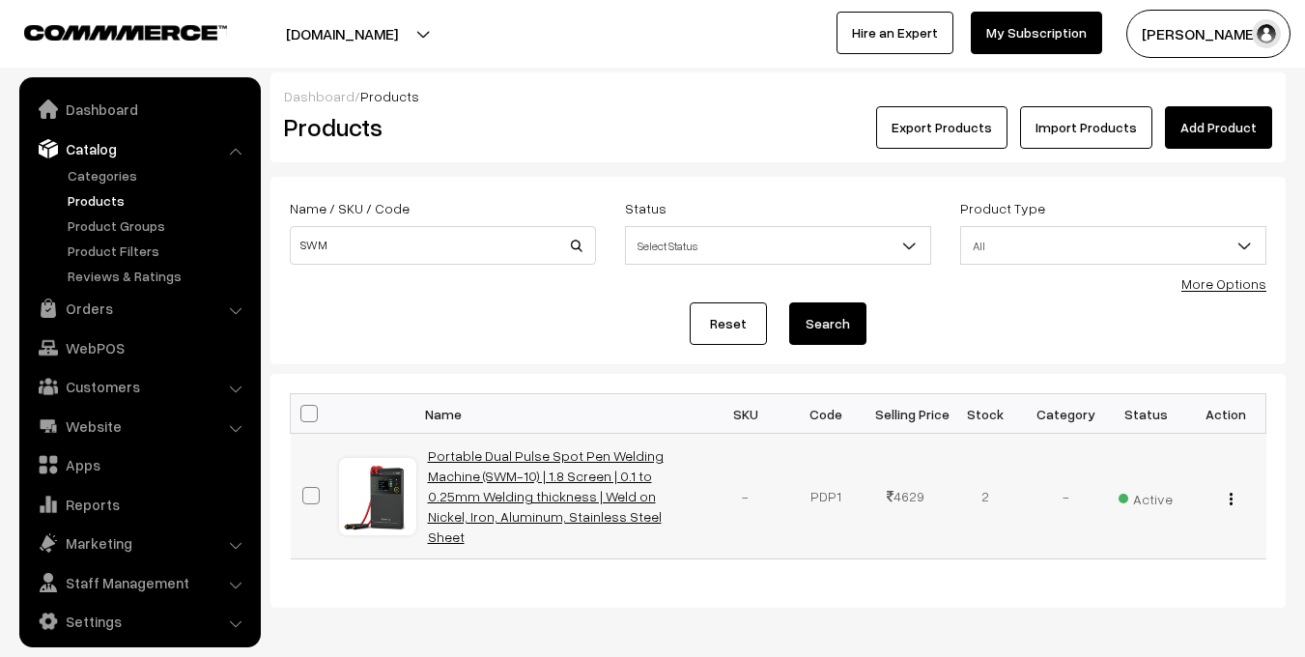
scroll to position [11, 0]
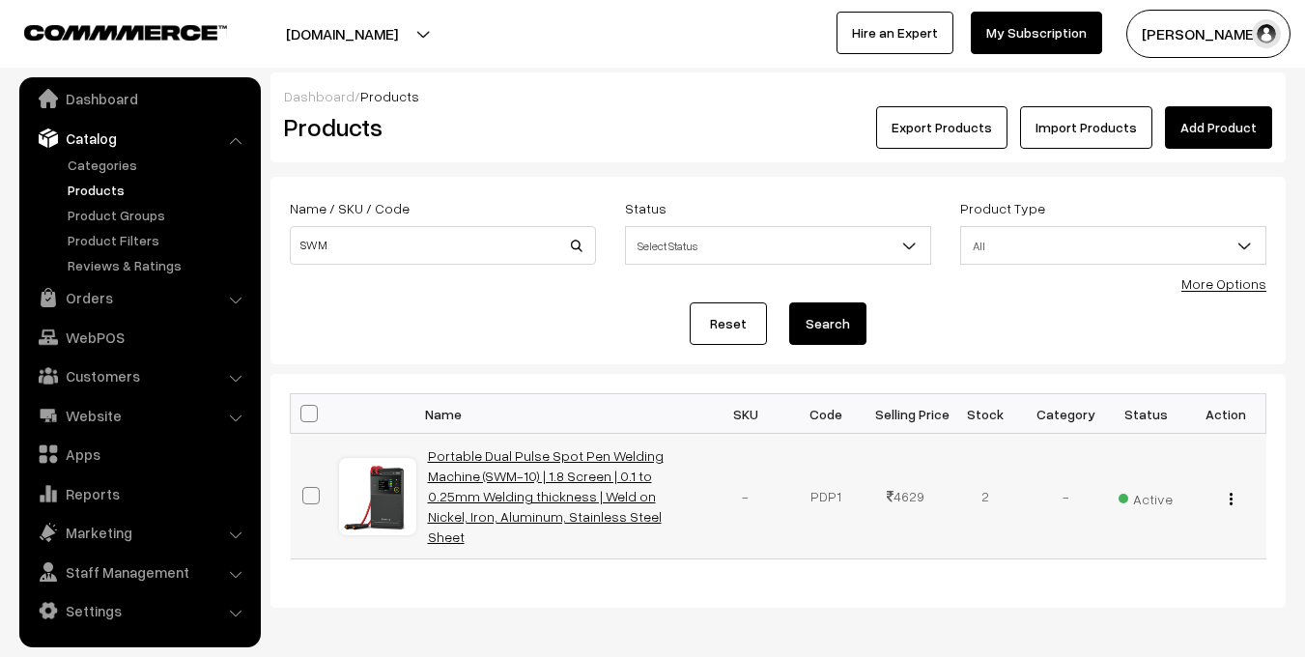
click at [535, 462] on link "Portable Dual Pulse Spot Pen Welding Machine (SWM-10) | 1.8 Screen | 0.1 to 0.2…" at bounding box center [546, 496] width 236 height 98
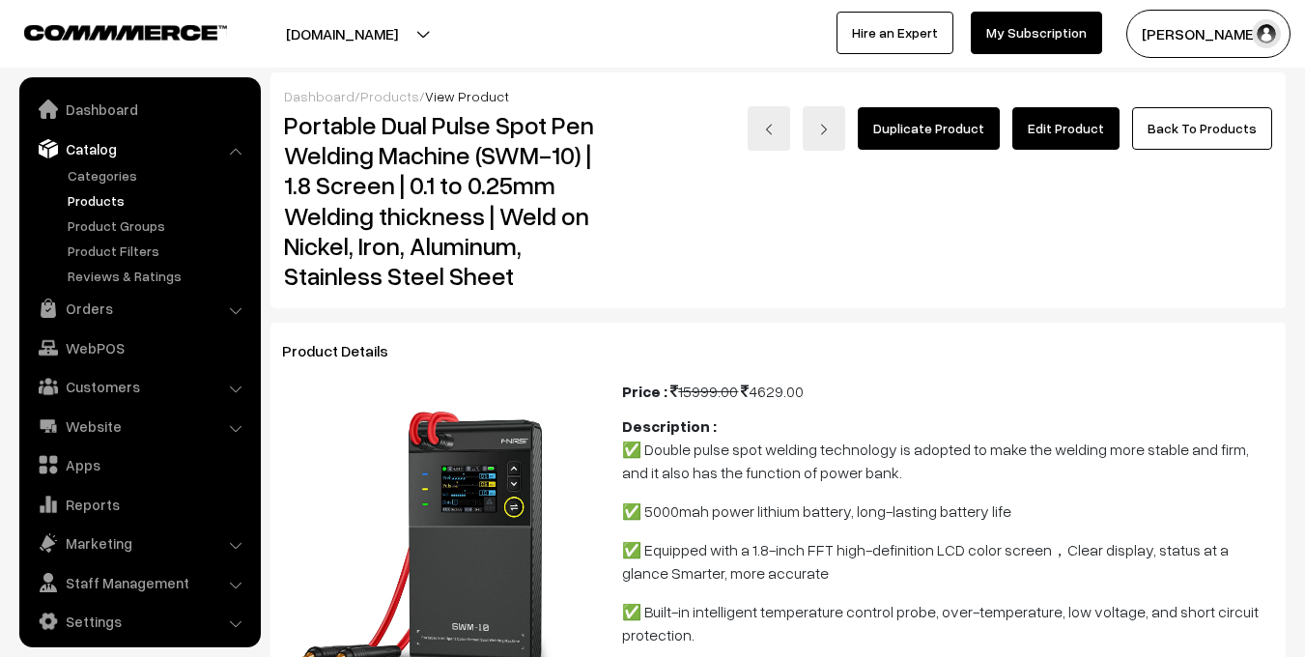
scroll to position [11, 0]
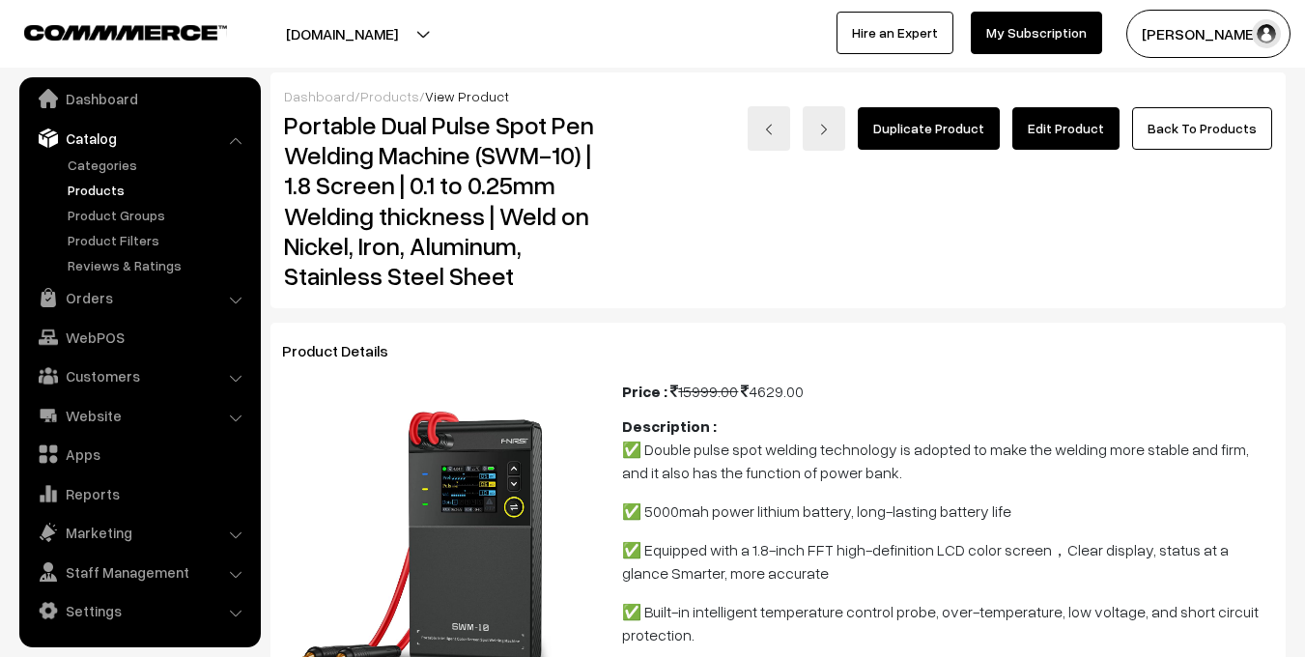
click at [1067, 147] on link "Edit Product" at bounding box center [1065, 128] width 107 height 43
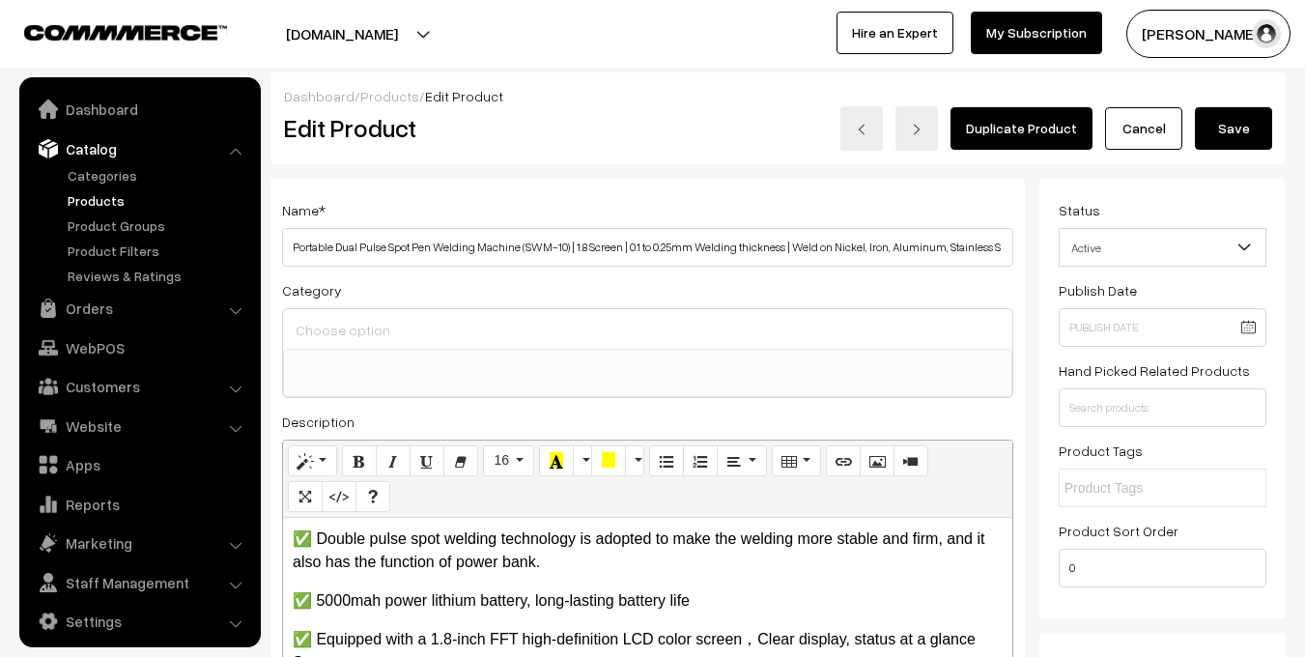
select select
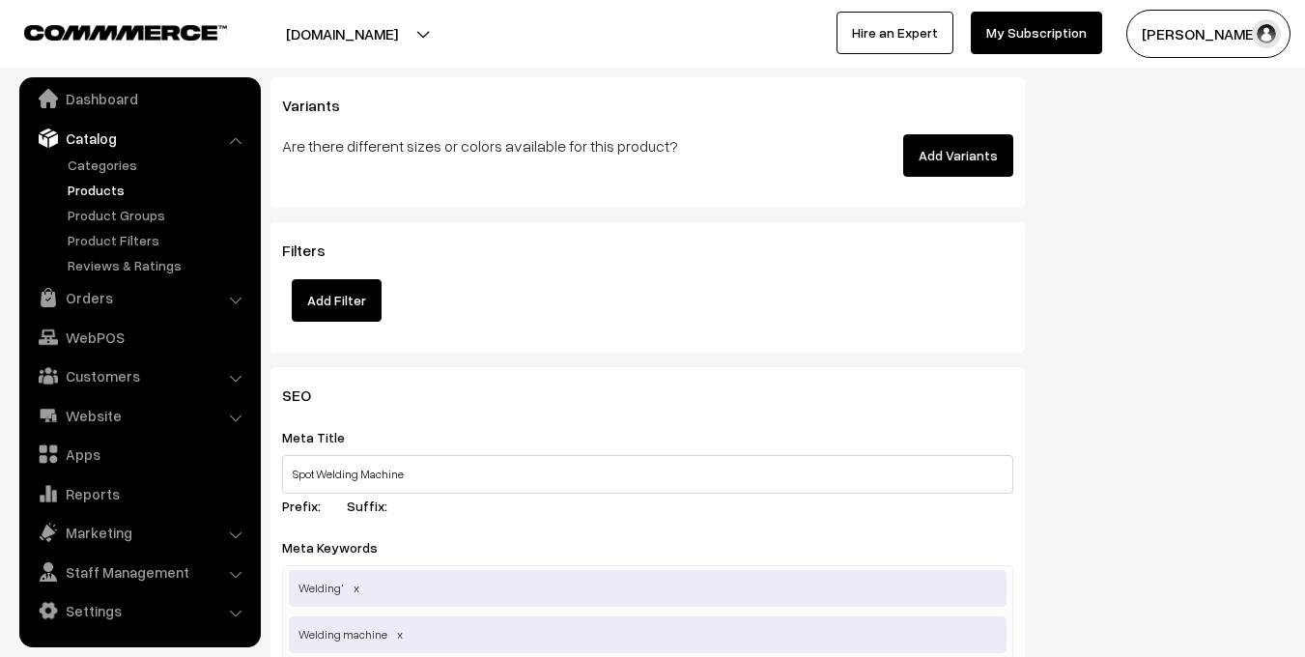
scroll to position [3442, 0]
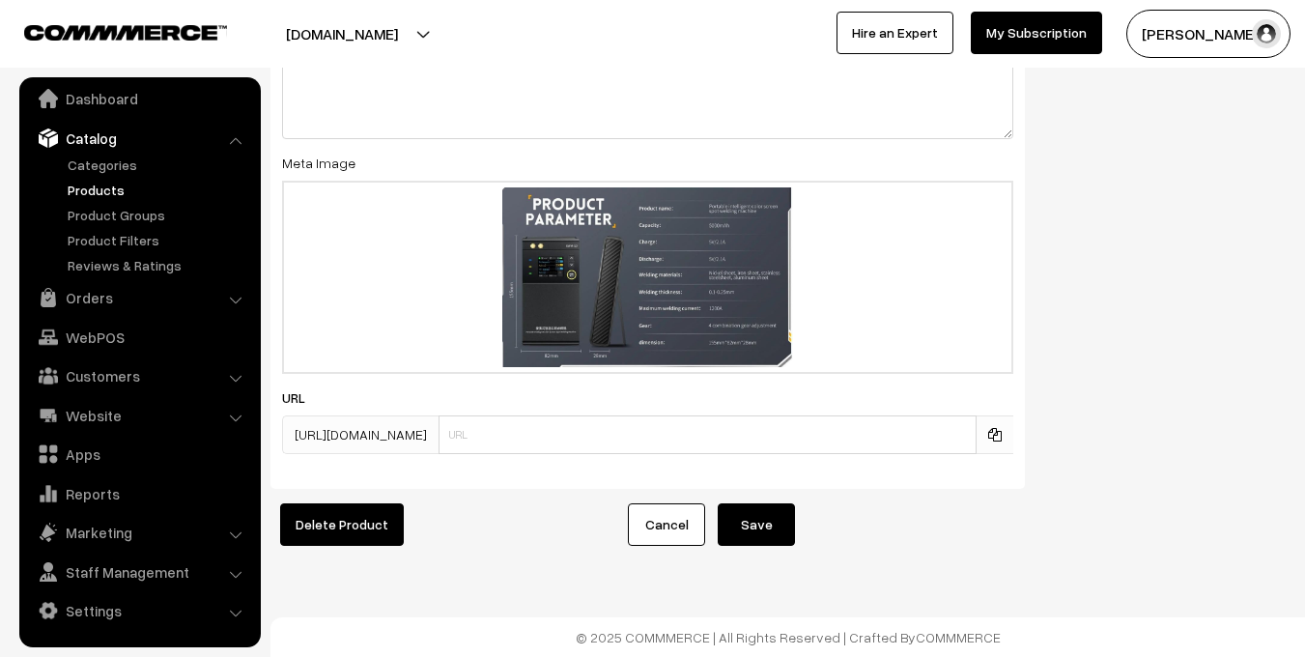
click at [766, 508] on button "Save" at bounding box center [756, 524] width 77 height 43
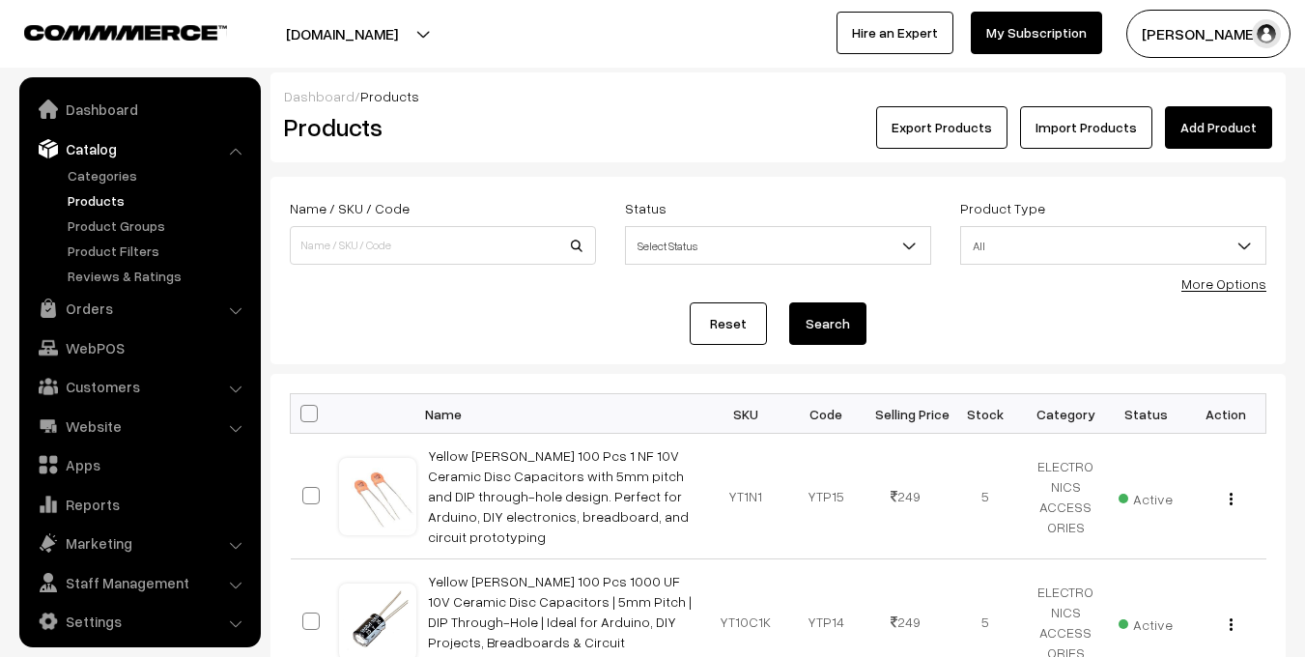
scroll to position [11, 0]
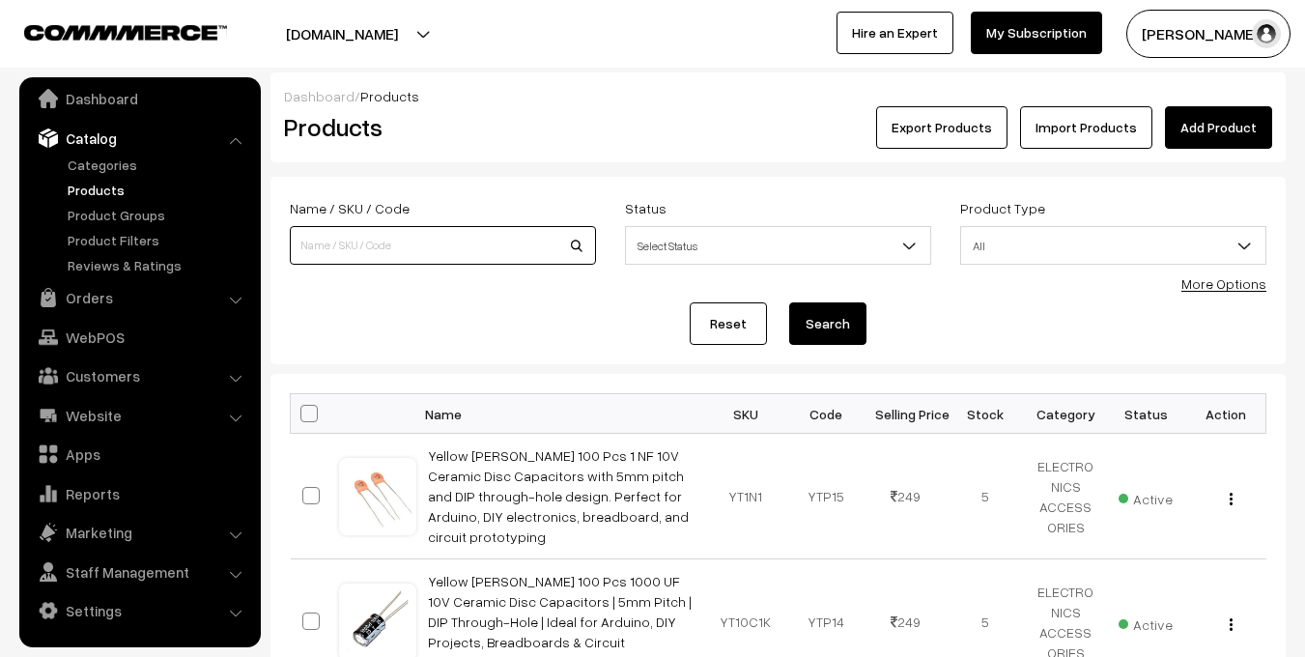
click at [338, 246] on input at bounding box center [443, 245] width 306 height 39
type input "HW"
click at [789, 302] on button "Search" at bounding box center [827, 323] width 77 height 43
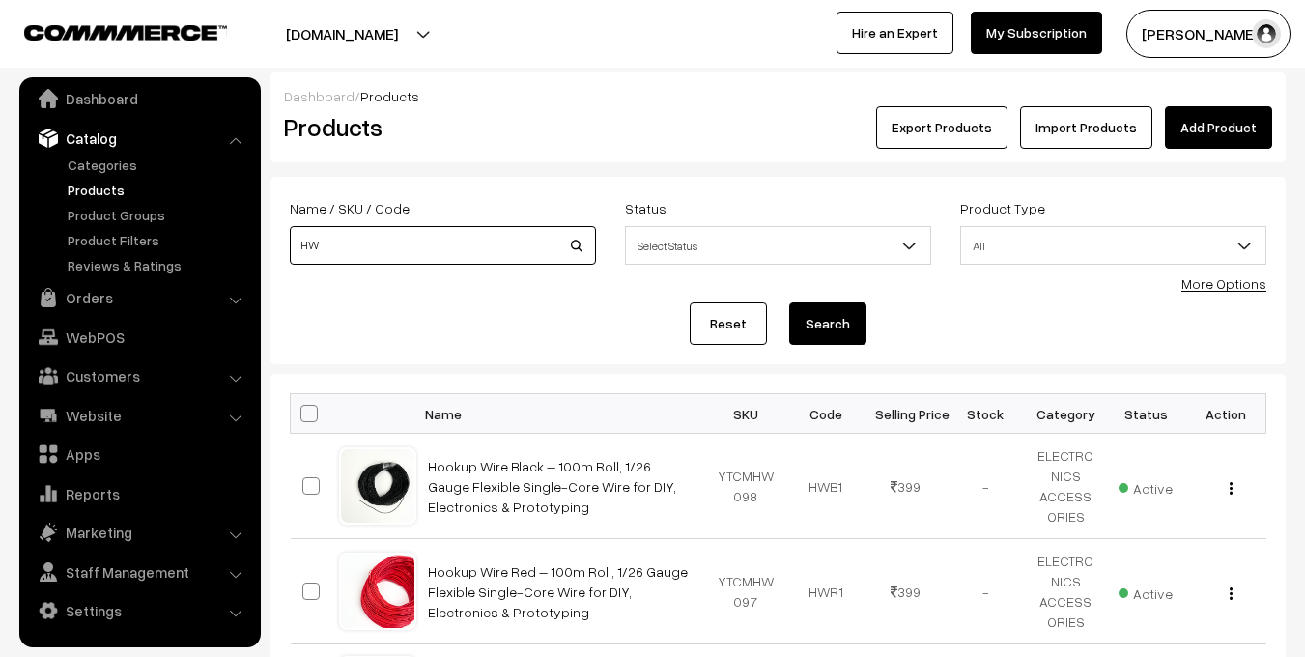
drag, startPoint x: 320, startPoint y: 254, endPoint x: 302, endPoint y: 247, distance: 18.7
click at [302, 247] on input "HW" at bounding box center [443, 245] width 306 height 39
type input "BATTERY"
click at [830, 328] on button "Search" at bounding box center [827, 323] width 77 height 43
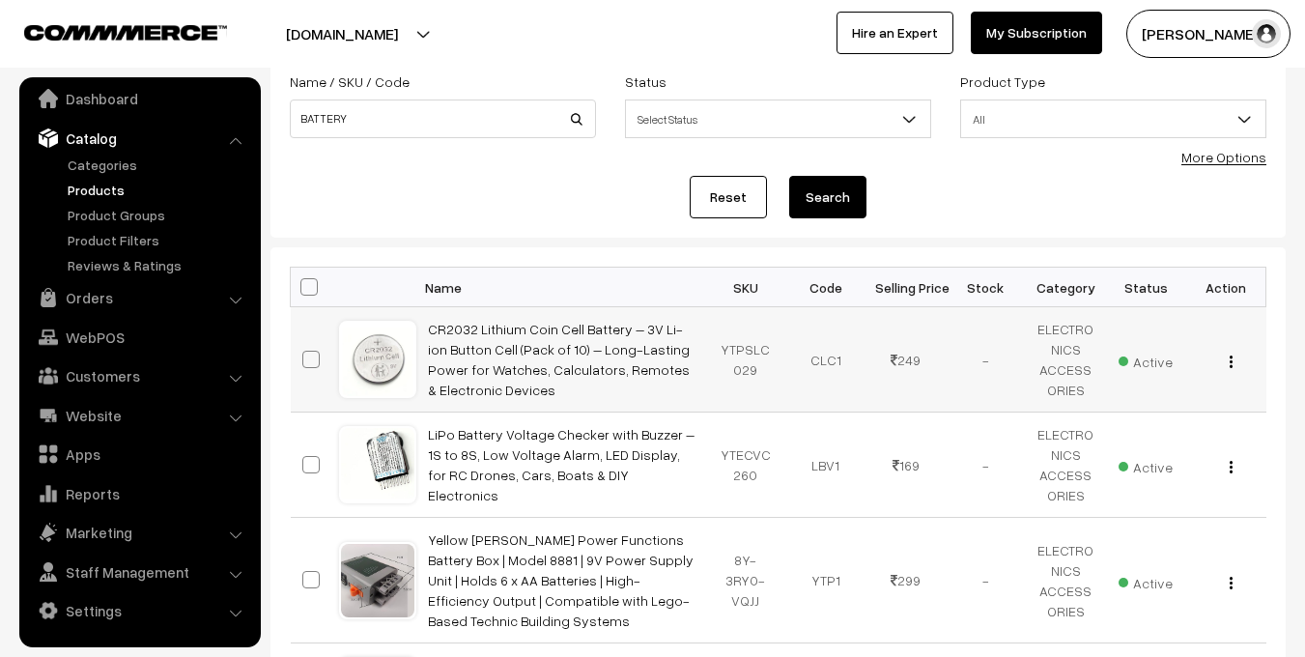
scroll to position [73, 0]
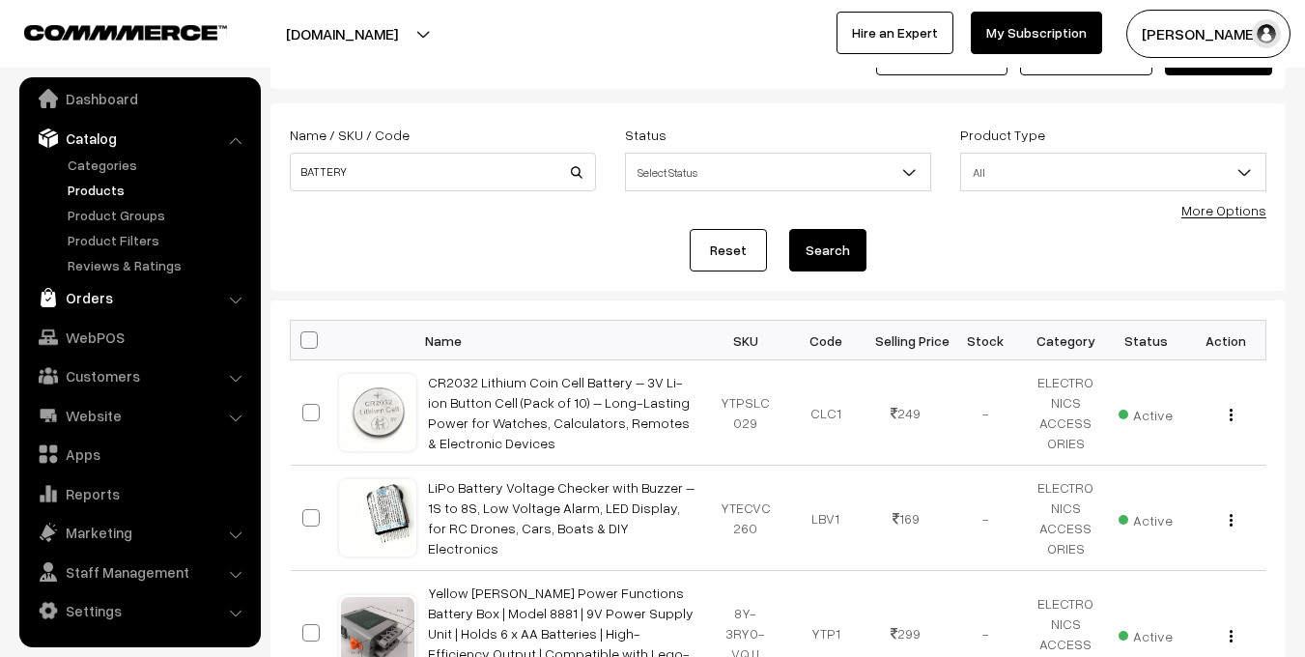
click at [83, 293] on link "Orders" at bounding box center [139, 297] width 230 height 35
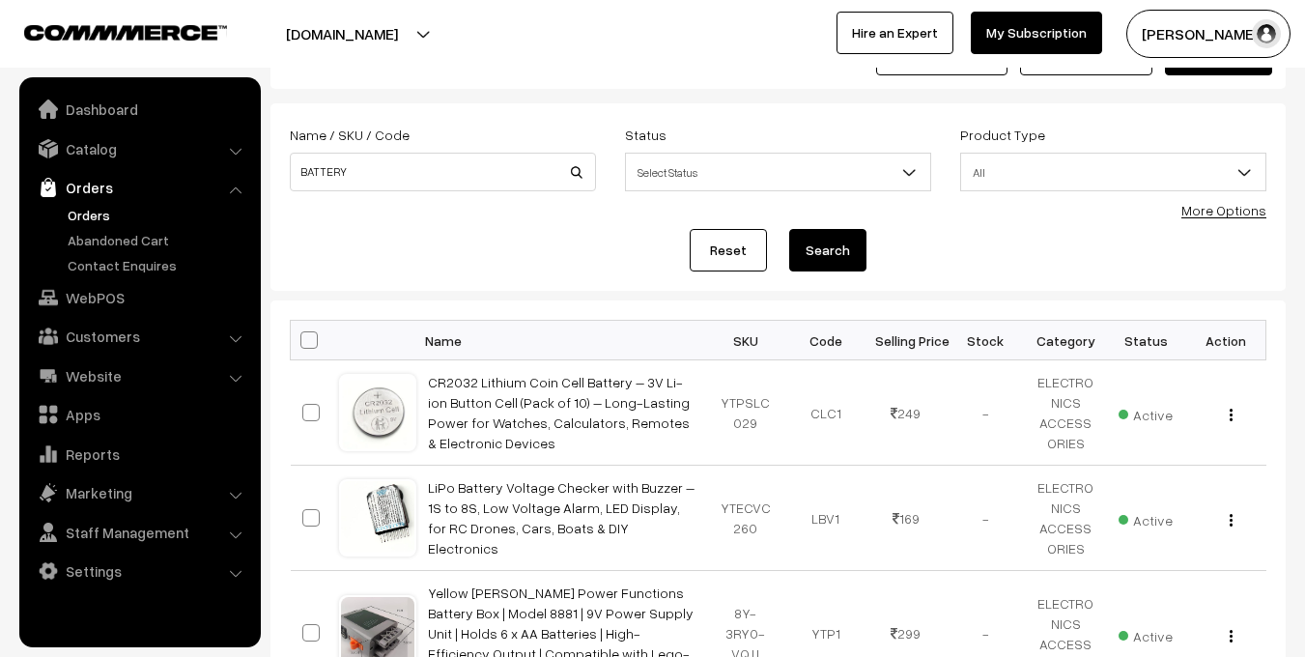
click at [91, 213] on link "Orders" at bounding box center [158, 215] width 191 height 20
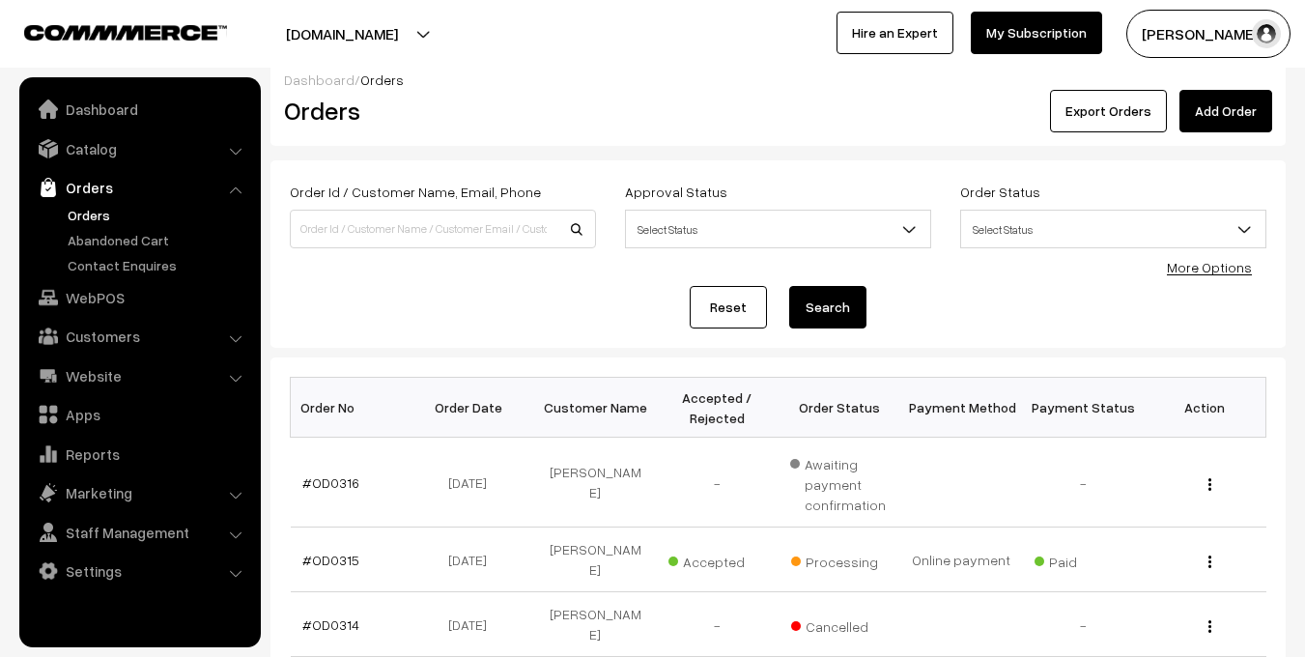
scroll to position [28, 0]
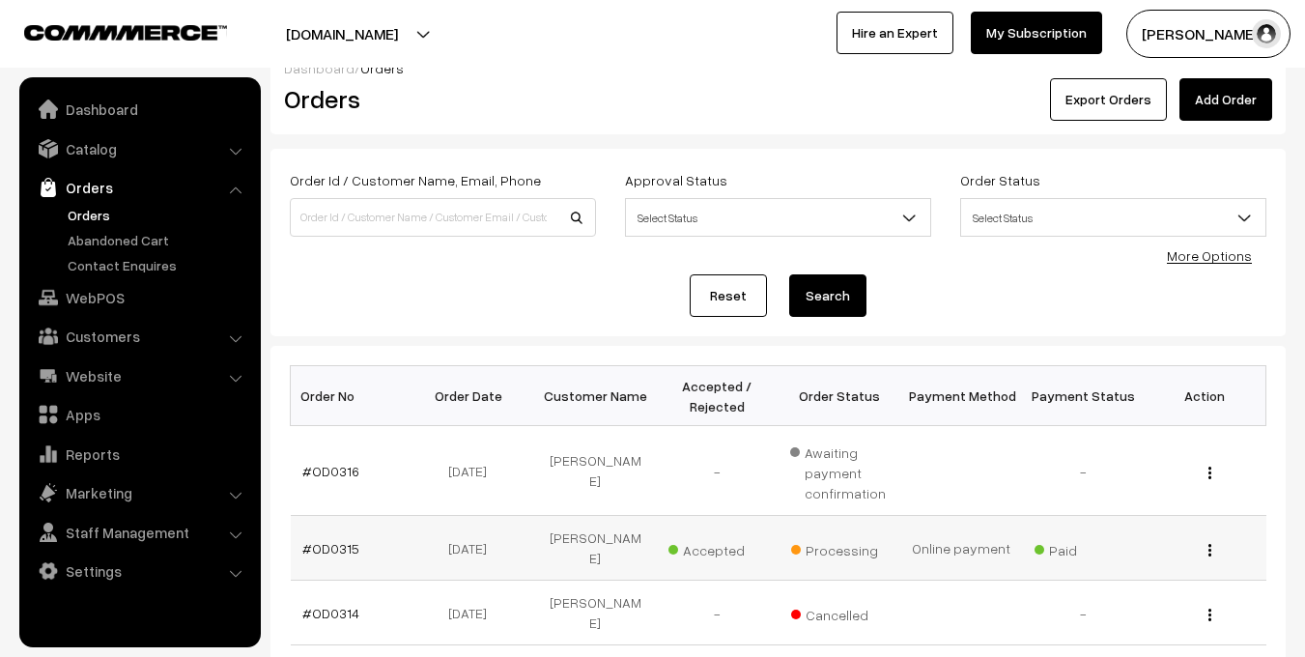
click at [613, 541] on td "[PERSON_NAME]" at bounding box center [595, 548] width 122 height 65
click at [309, 540] on link "#OD0315" at bounding box center [330, 548] width 57 height 16
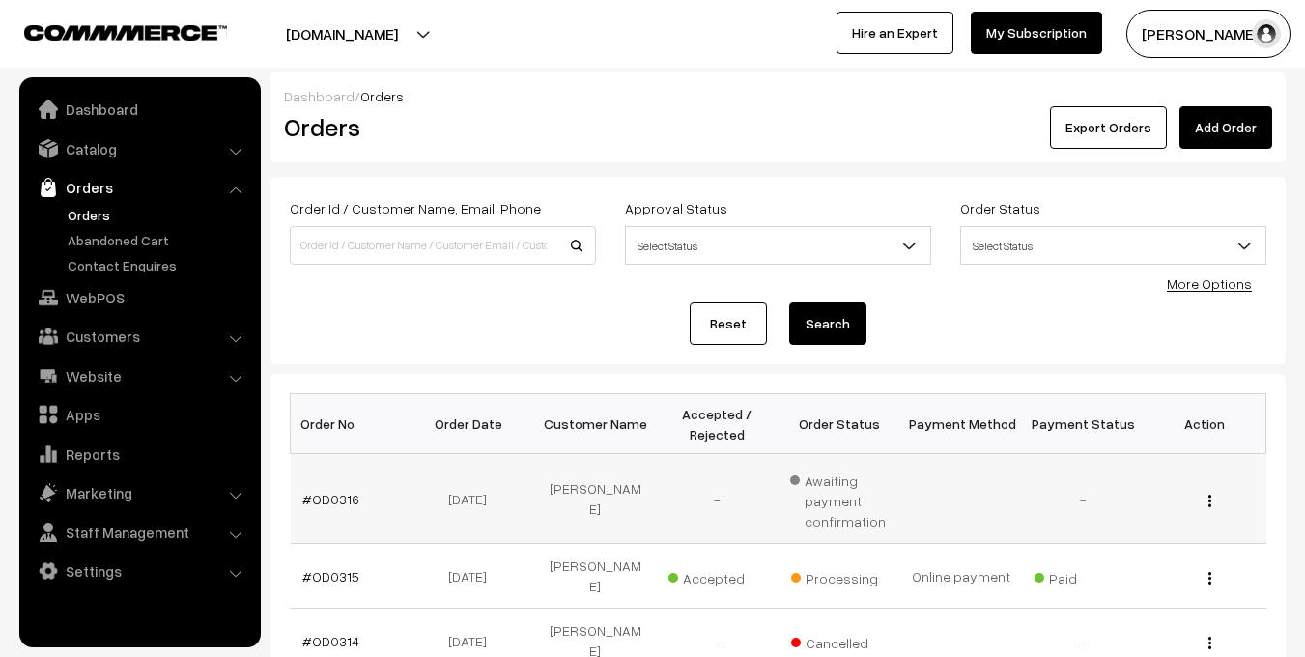
scroll to position [28, 0]
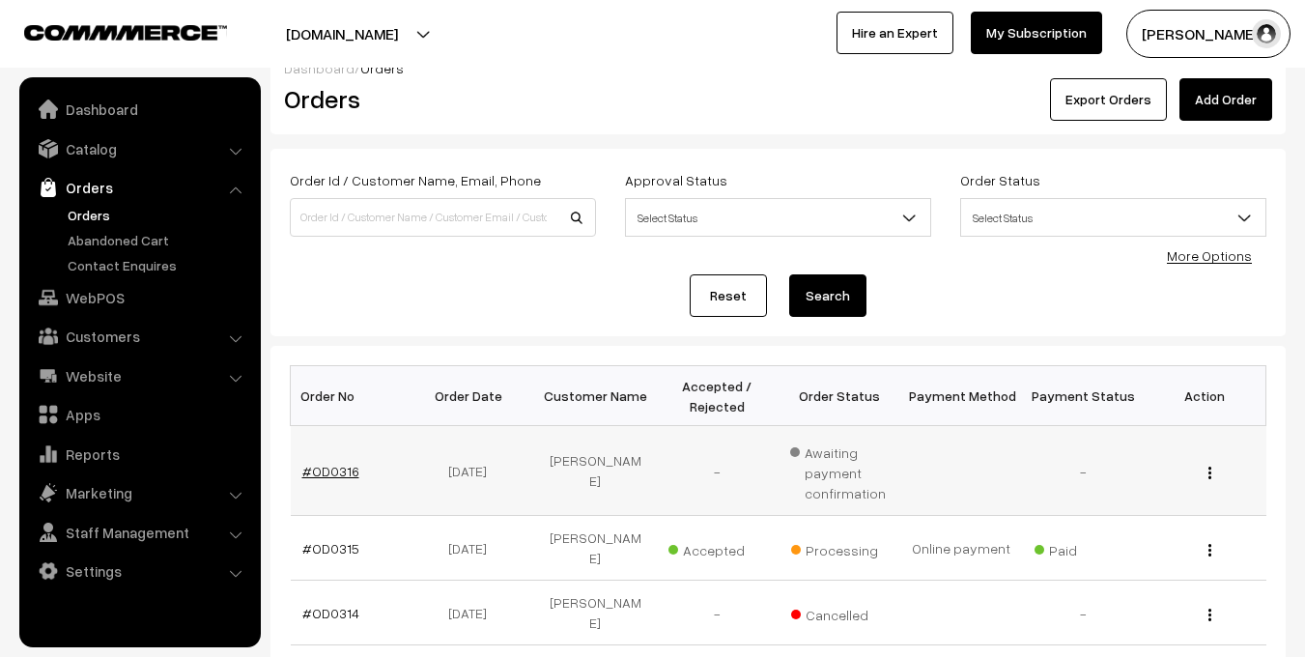
click at [326, 477] on link "#OD0316" at bounding box center [330, 471] width 57 height 16
